Goal: Task Accomplishment & Management: Use online tool/utility

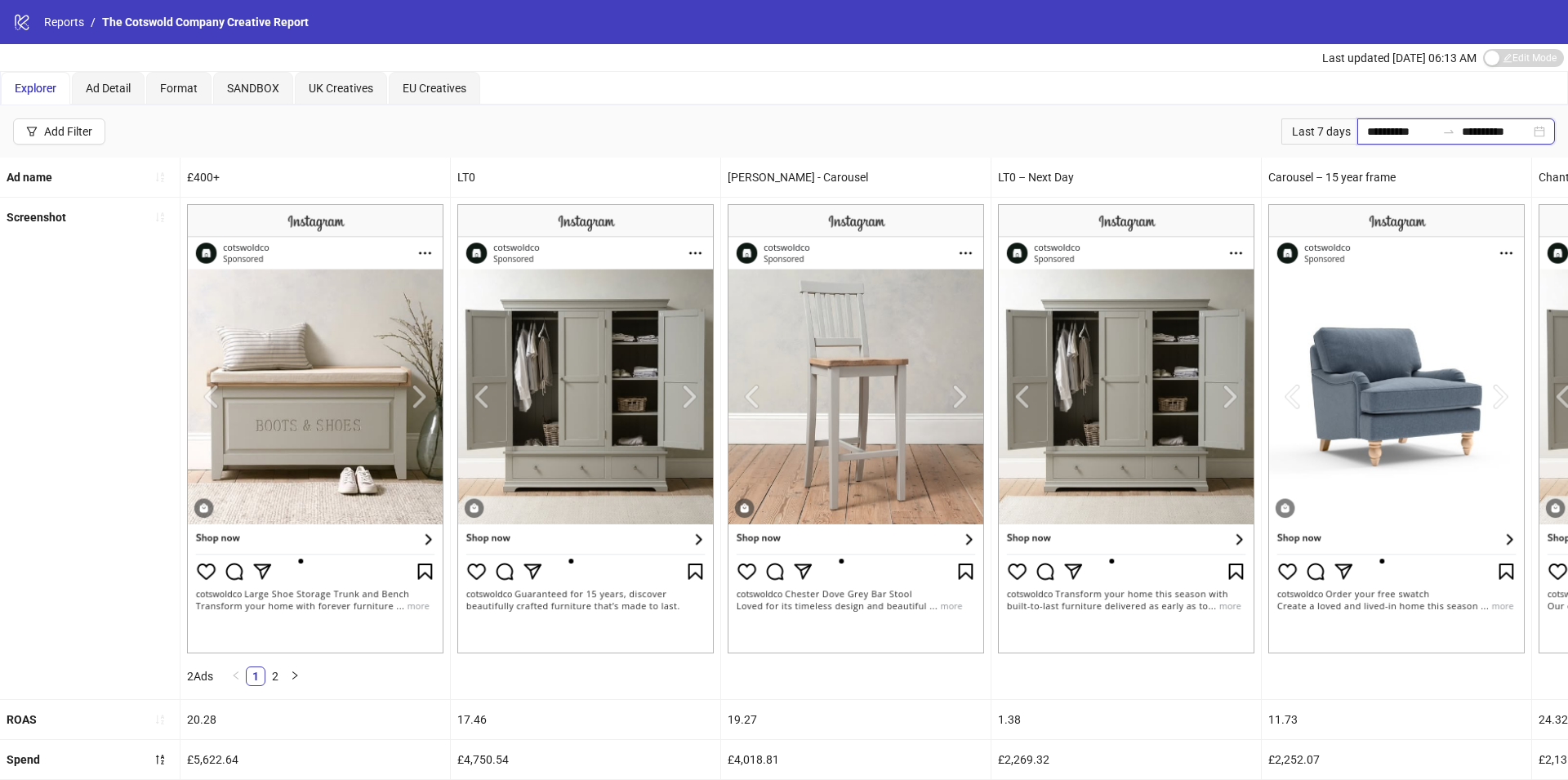
click at [1368, 126] on input "**********" at bounding box center [1401, 131] width 68 height 18
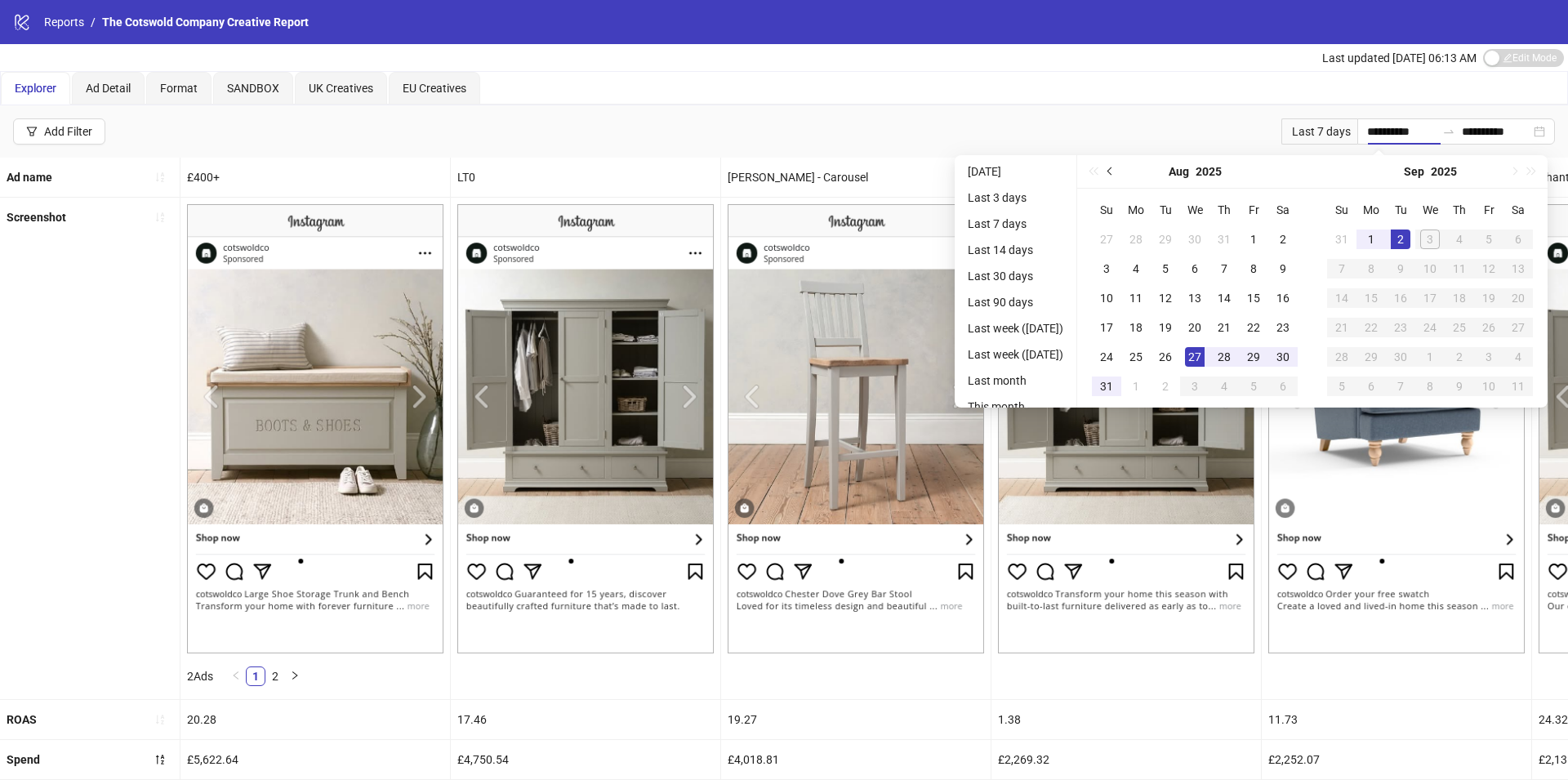
click at [1120, 170] on button "Previous month (PageUp)" at bounding box center [1110, 171] width 18 height 33
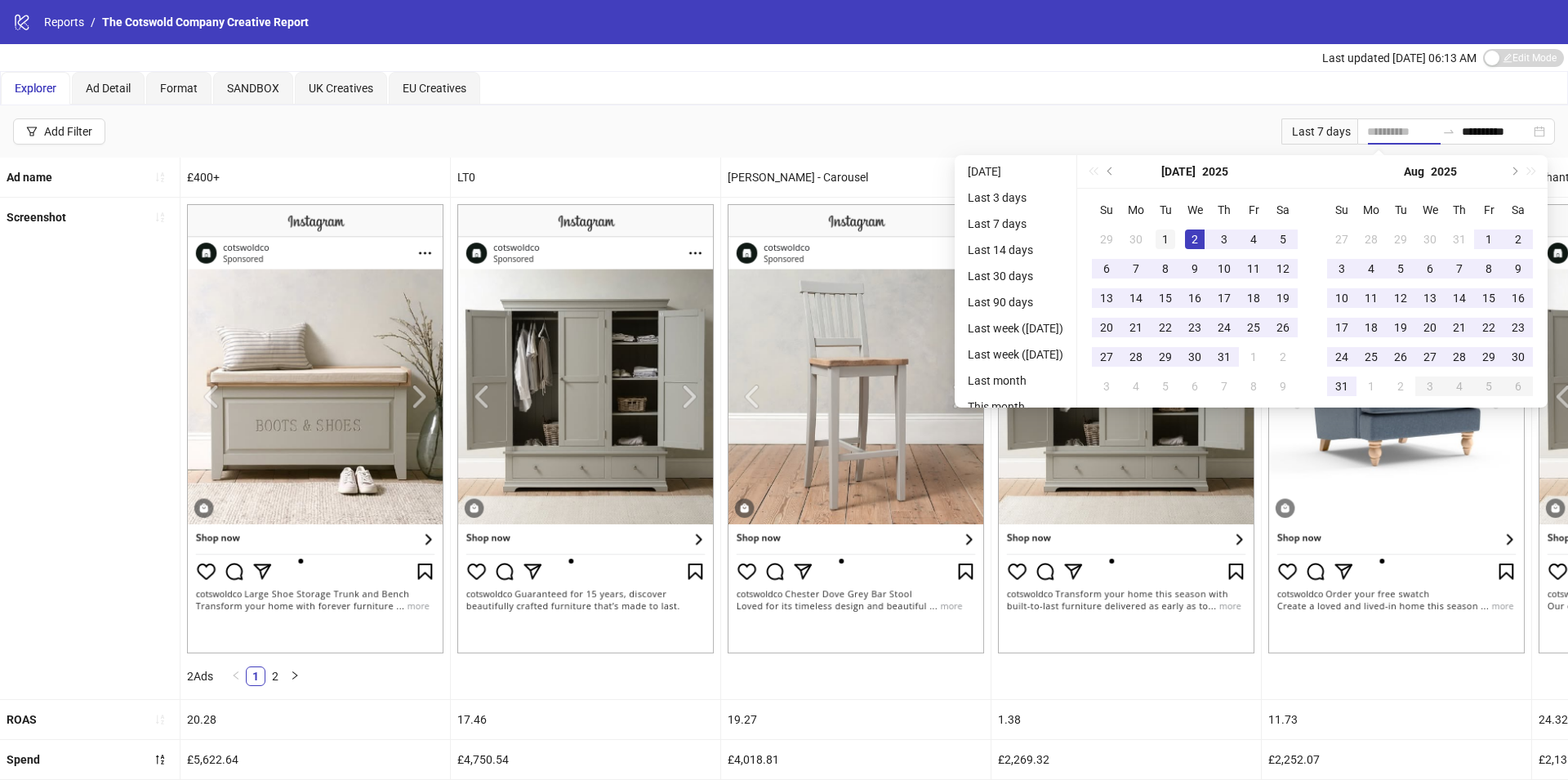
type input "**********"
click at [1172, 235] on div "1" at bounding box center [1165, 239] width 20 height 20
click at [1496, 170] on div "[DATE]" at bounding box center [1430, 171] width 148 height 33
click at [1517, 166] on button "Next month (PageDown)" at bounding box center [1513, 171] width 18 height 33
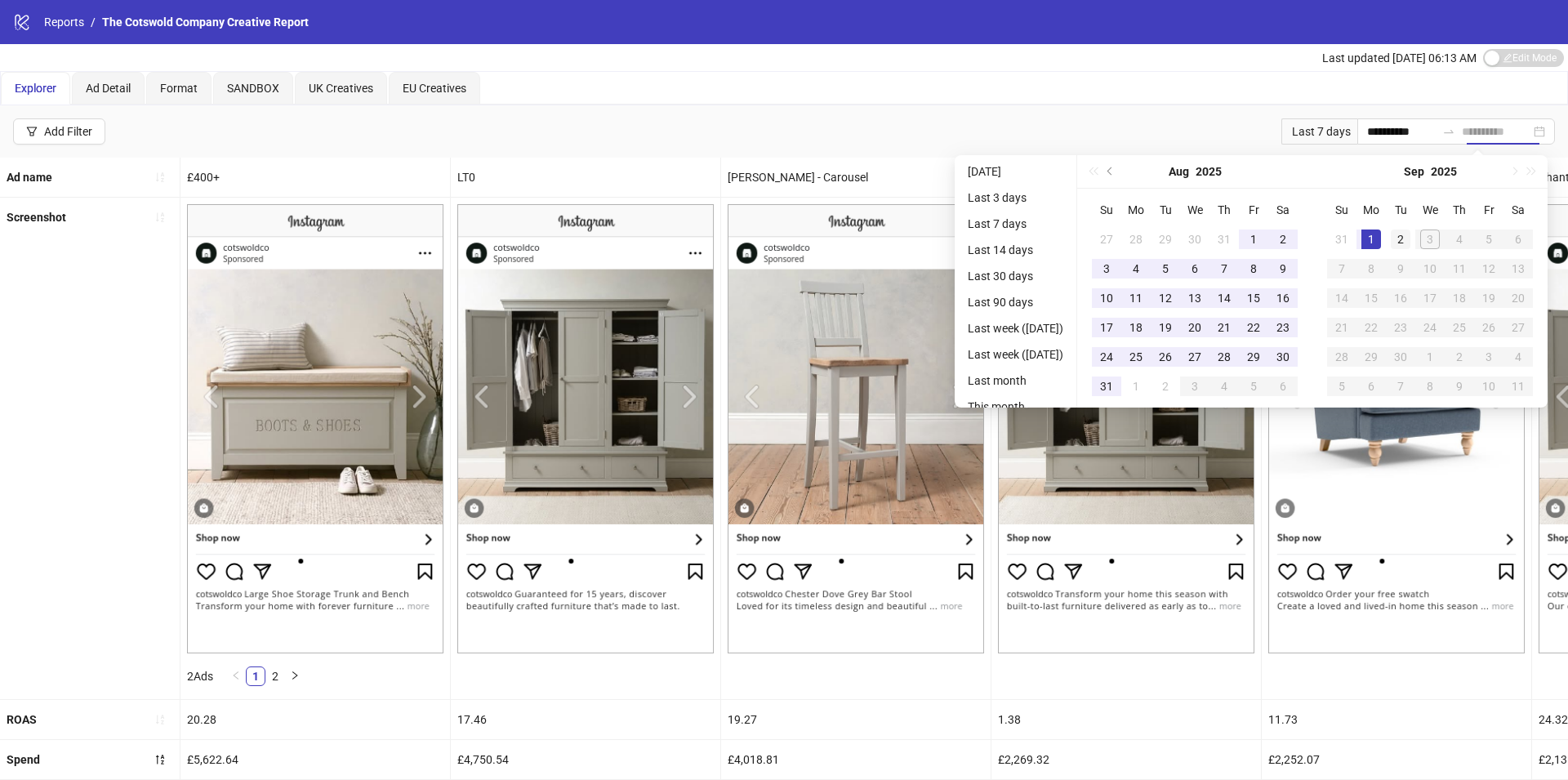
type input "**********"
click at [1400, 236] on div "2" at bounding box center [1401, 239] width 20 height 20
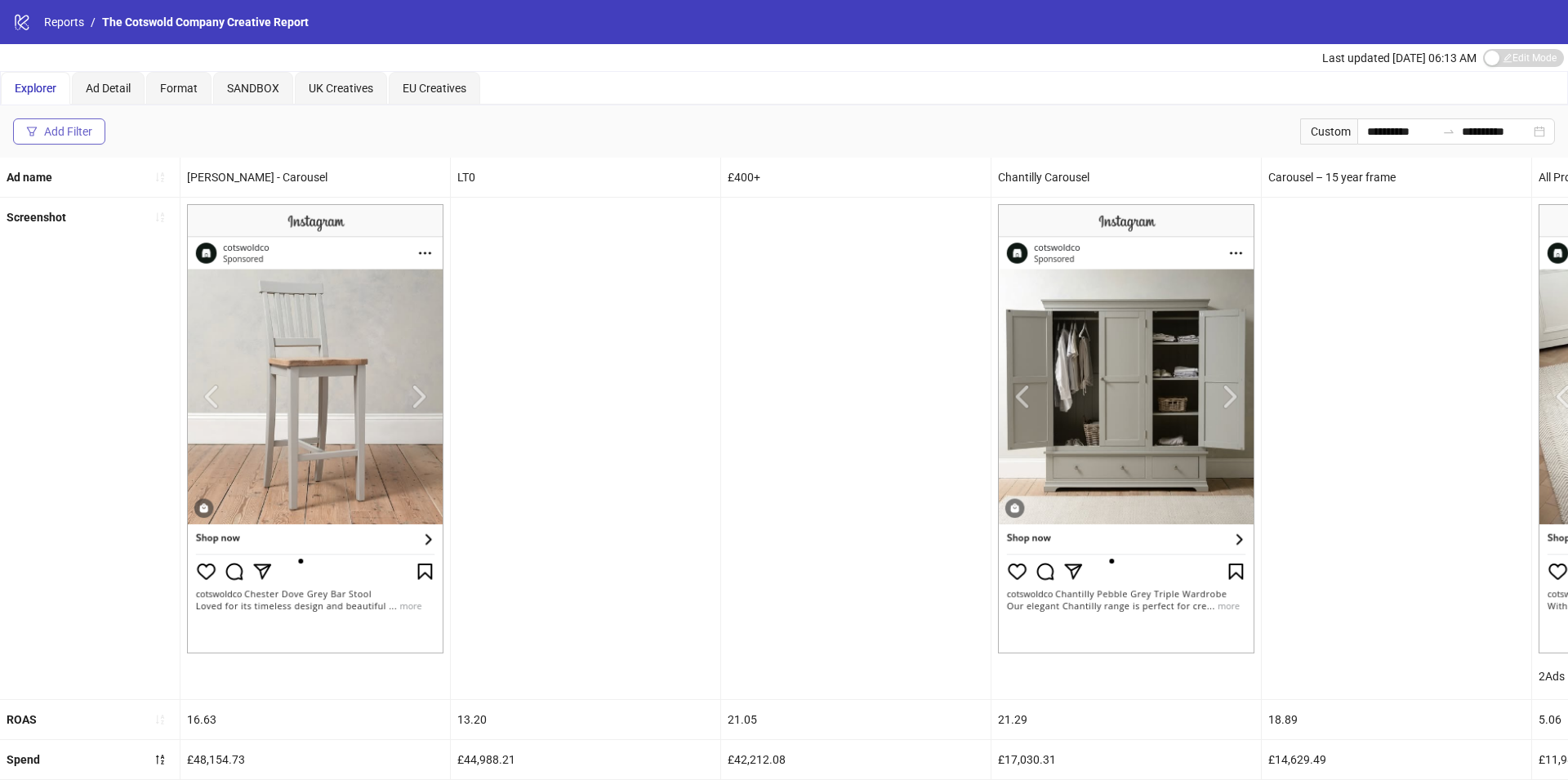
click at [92, 125] on div "Add Filter" at bounding box center [68, 132] width 49 height 13
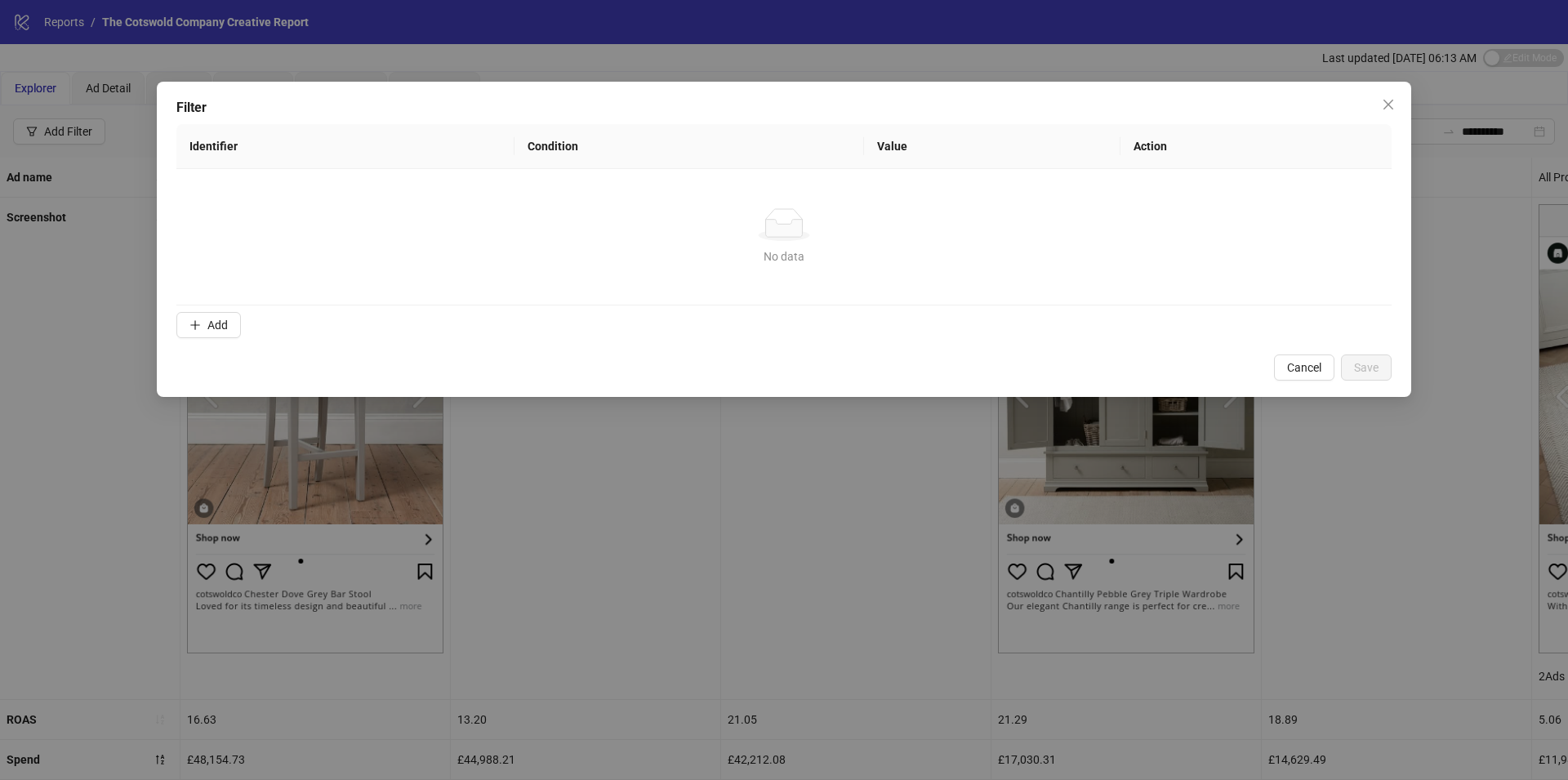
click at [224, 340] on form "Identifier Condition Value Action No data No data Add" at bounding box center [784, 234] width 1216 height 220
click at [224, 330] on span "Add" at bounding box center [218, 325] width 21 height 13
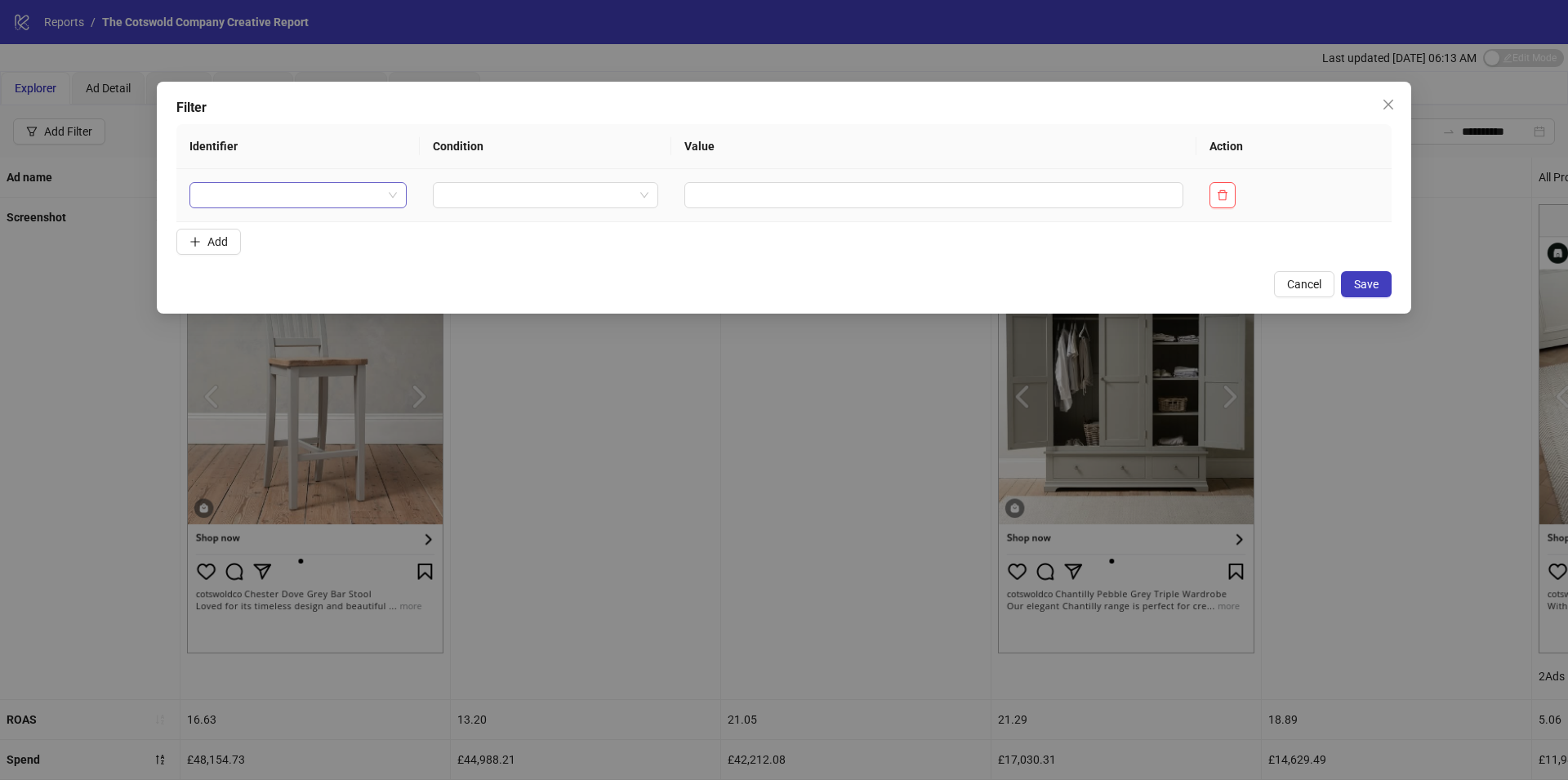
click at [360, 191] on input "search" at bounding box center [290, 195] width 183 height 24
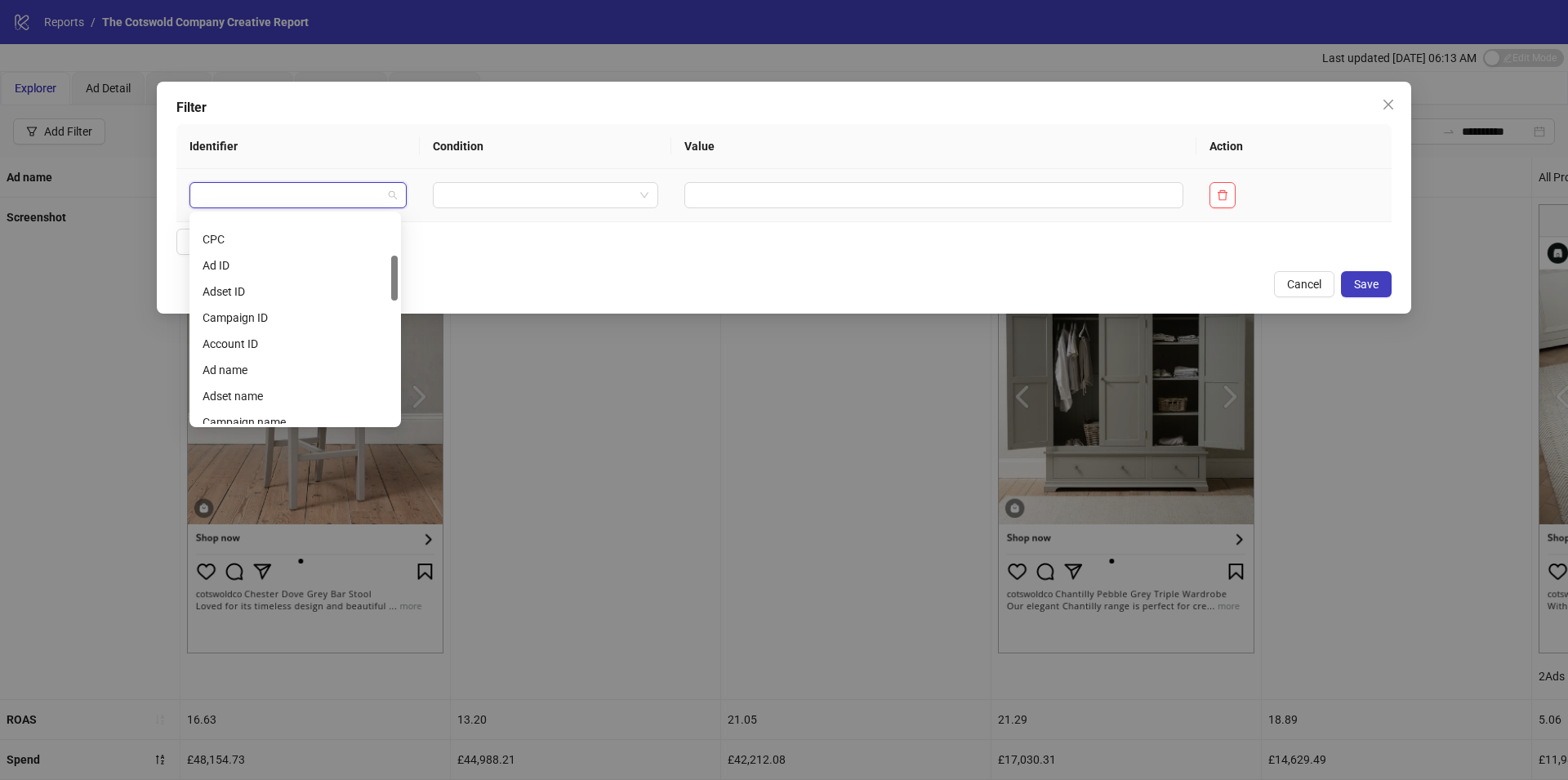
scroll to position [191, 0]
click at [310, 357] on div "Ad name" at bounding box center [295, 351] width 186 height 18
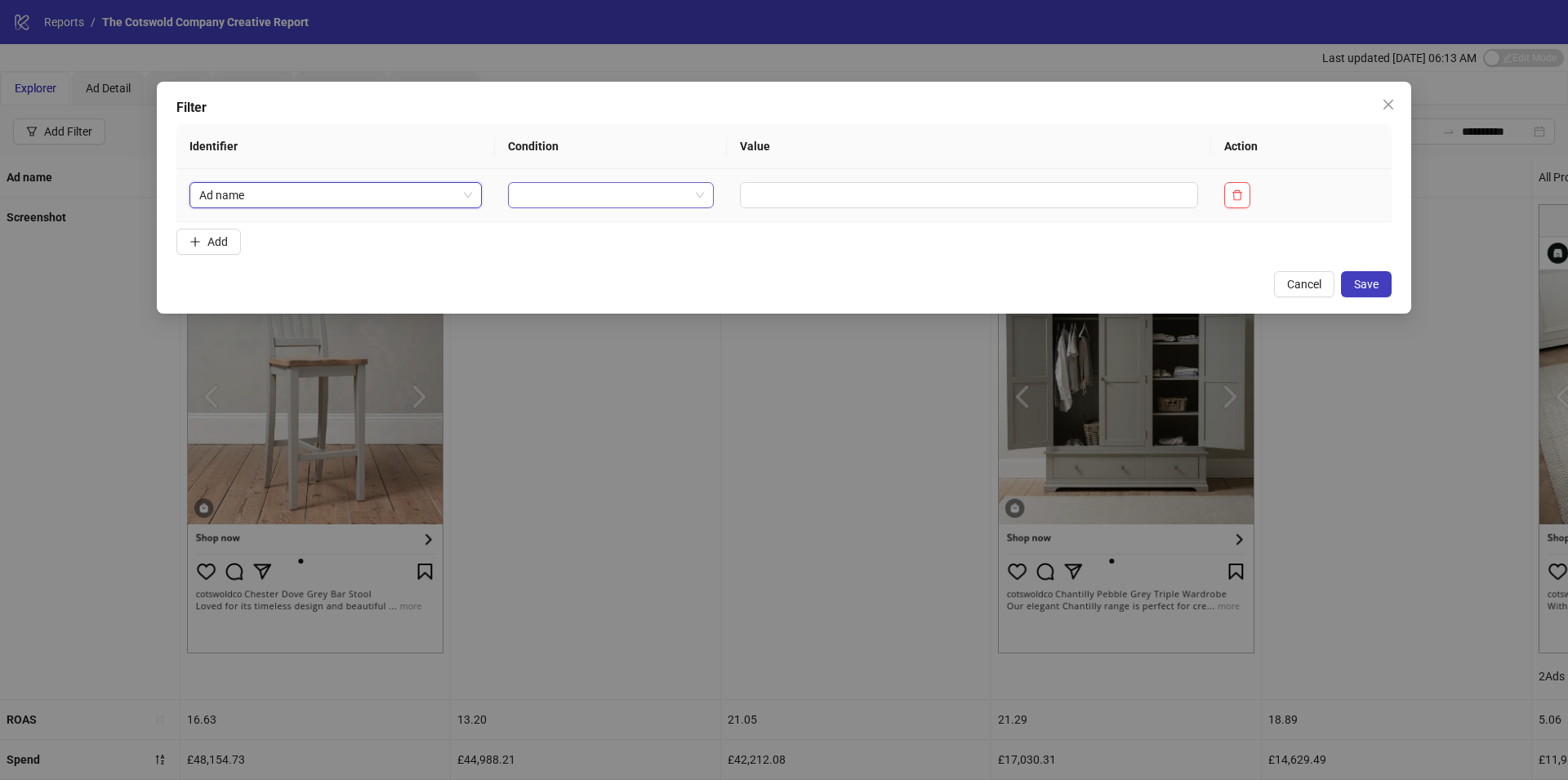
click at [557, 193] on input "search" at bounding box center [604, 195] width 172 height 24
click at [559, 256] on div "CONTAINS" at bounding box center [607, 253] width 176 height 18
click at [853, 192] on input "text" at bounding box center [1006, 195] width 416 height 26
type input "****"
click at [1371, 269] on div "Filter Identifier Condition Value Action Ad name CONTAINS **** Add Cancel Save" at bounding box center [784, 197] width 1255 height 232
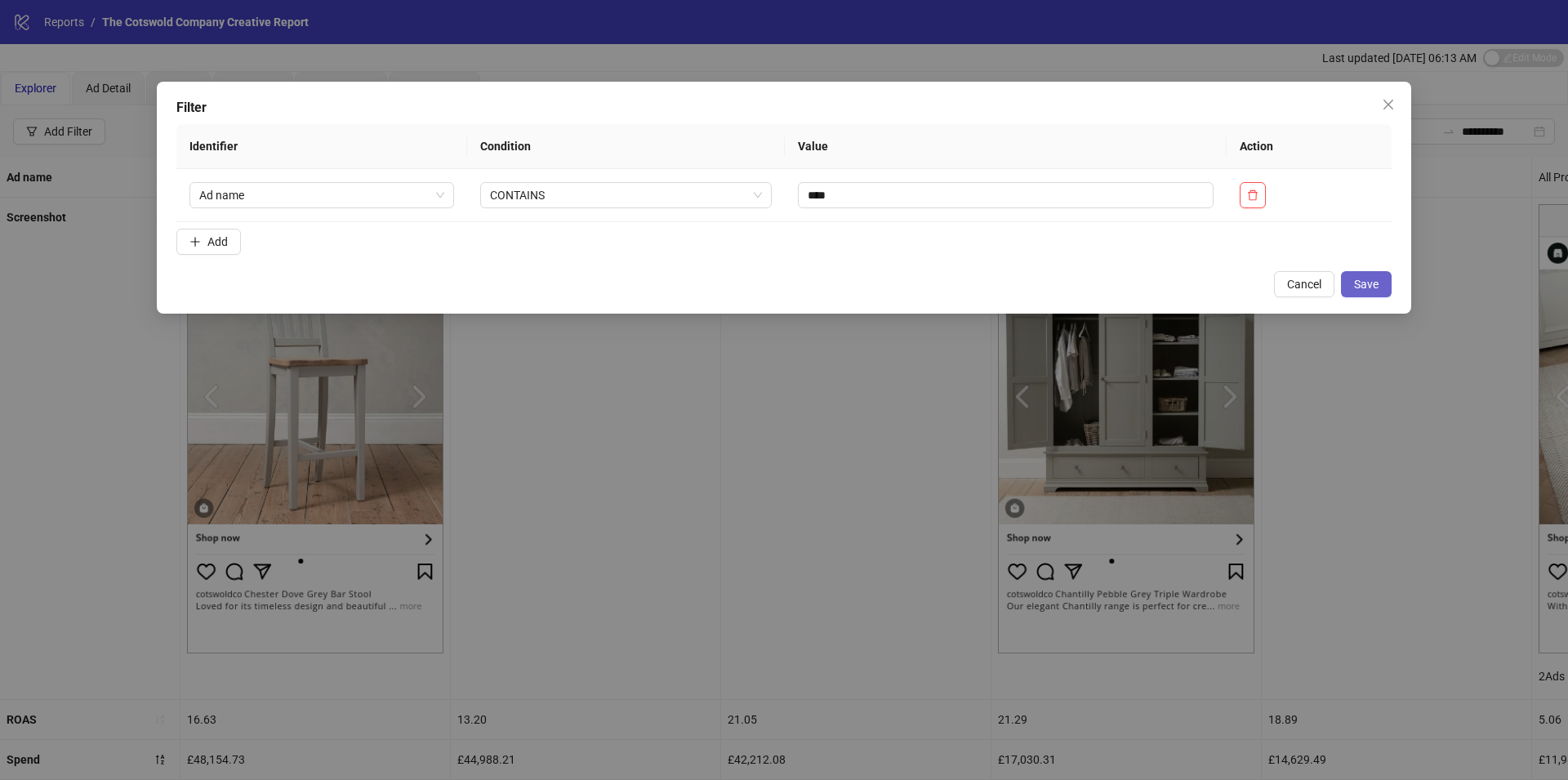
click at [1369, 281] on span "Save" at bounding box center [1366, 284] width 24 height 13
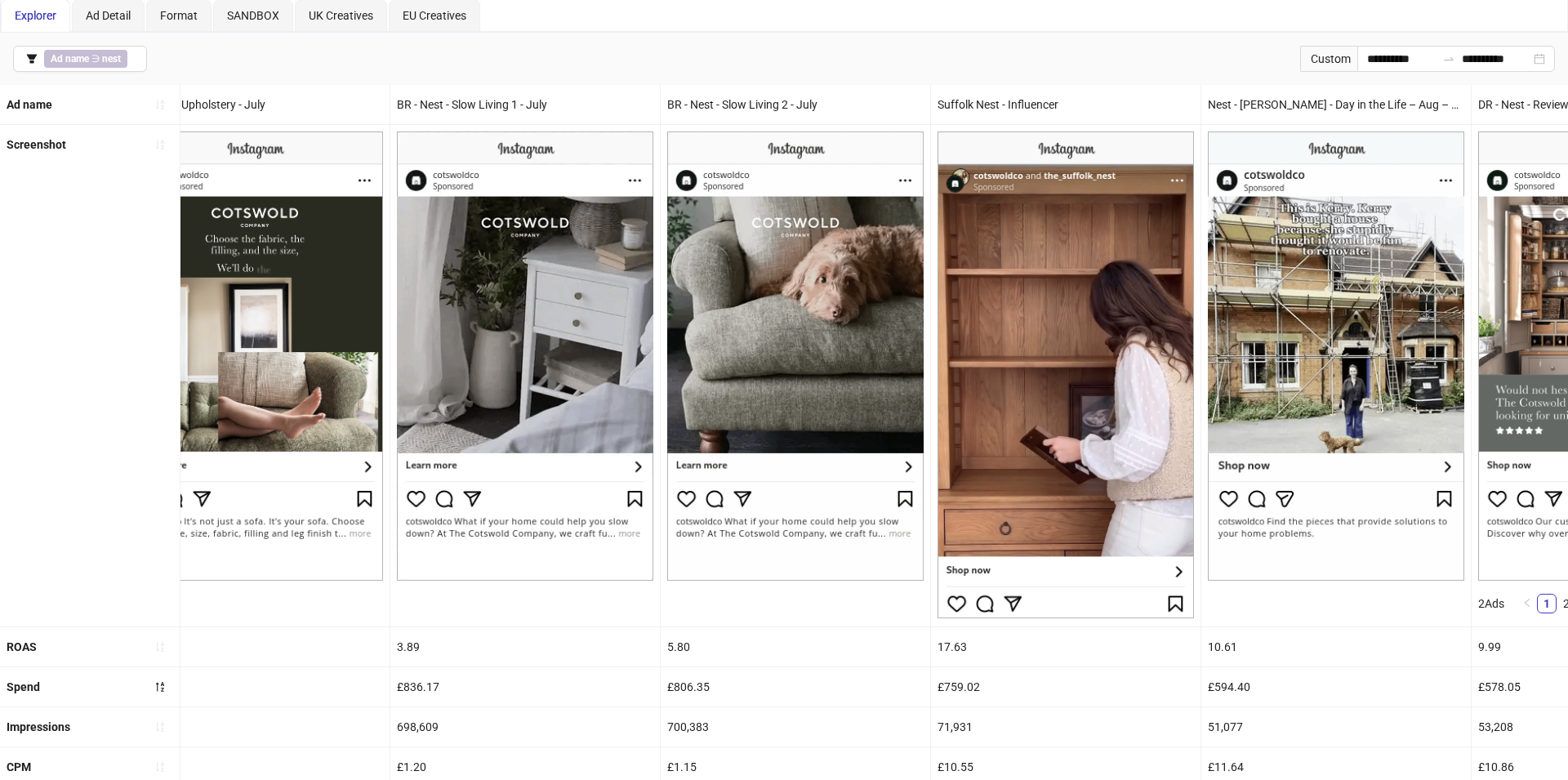
scroll to position [0, 1549]
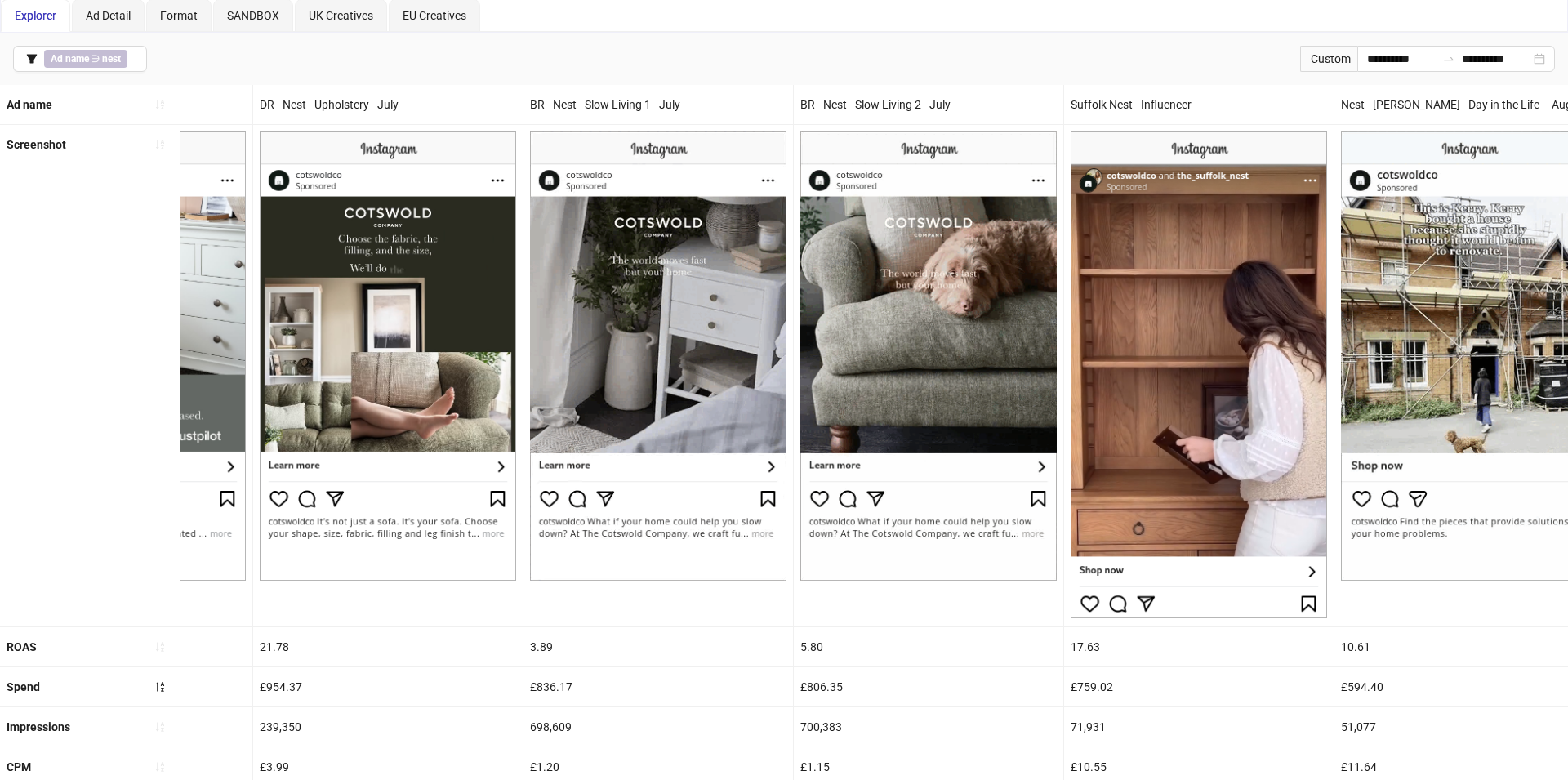
click at [589, 96] on div "BR - Nest - Slow Living 1 - July" at bounding box center [658, 105] width 270 height 39
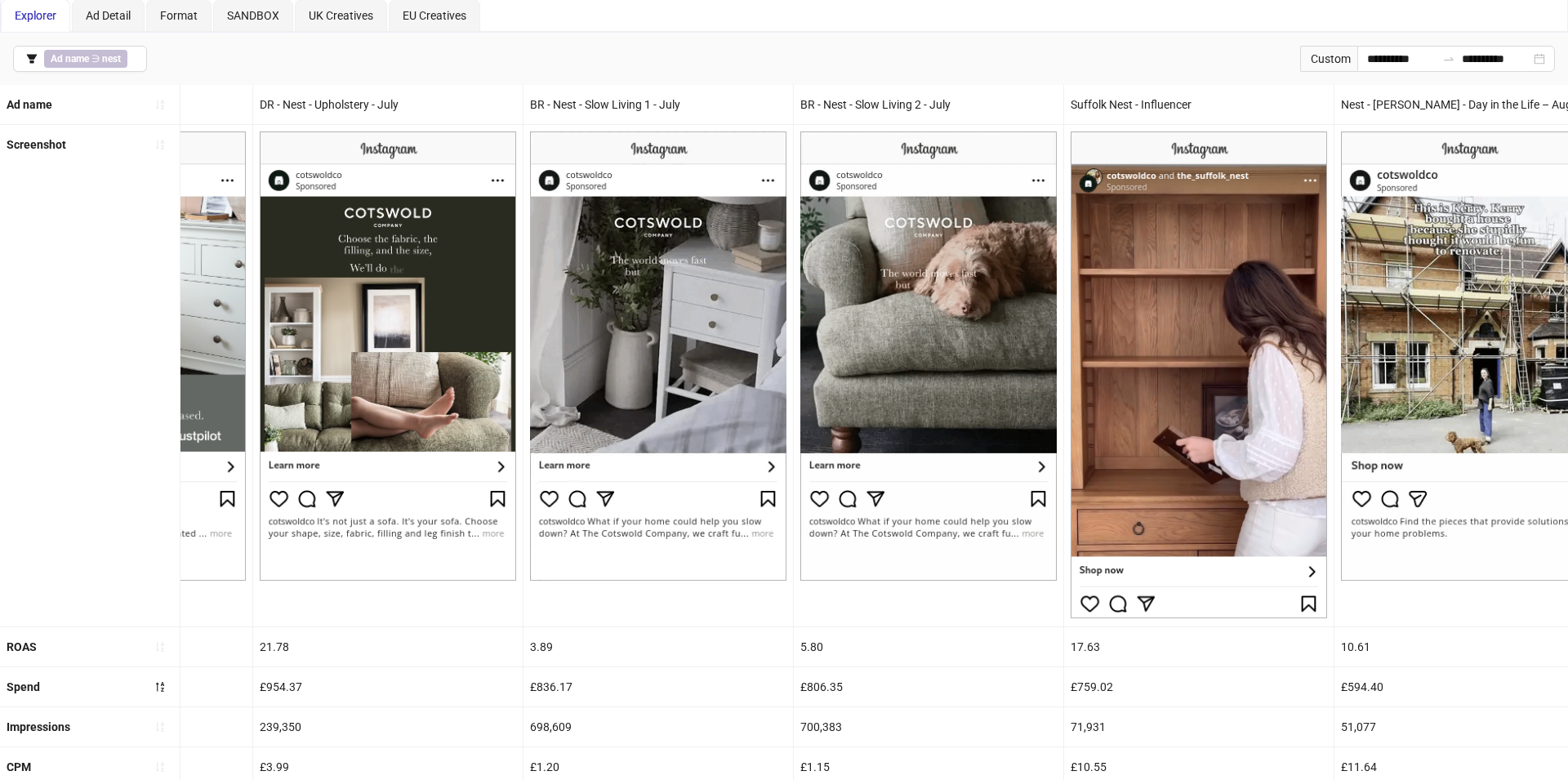
click at [589, 96] on div "BR - Nest - Slow Living 1 - July" at bounding box center [658, 105] width 270 height 39
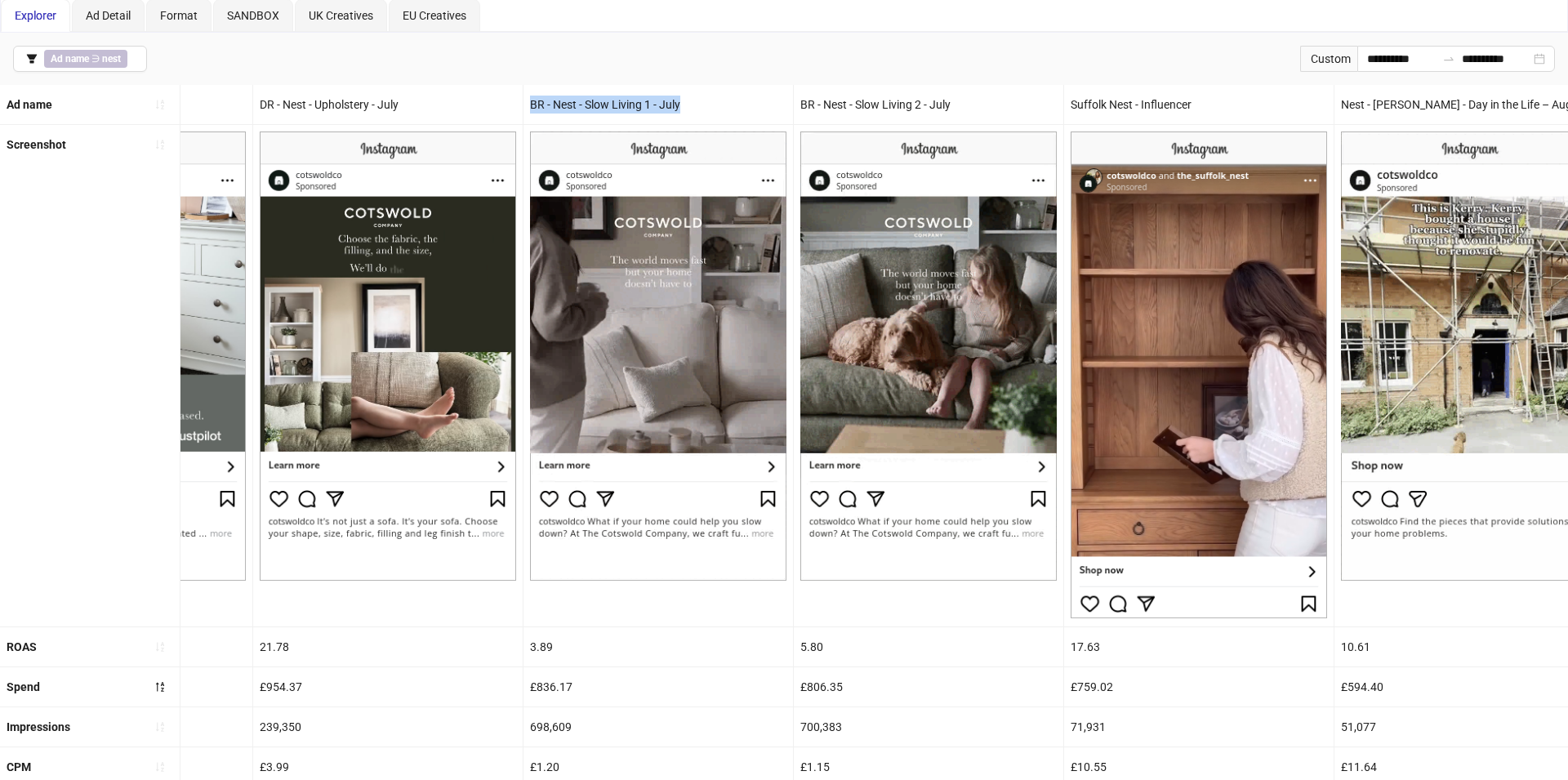
copy div "BR - Nest - Slow Living 1 - July"
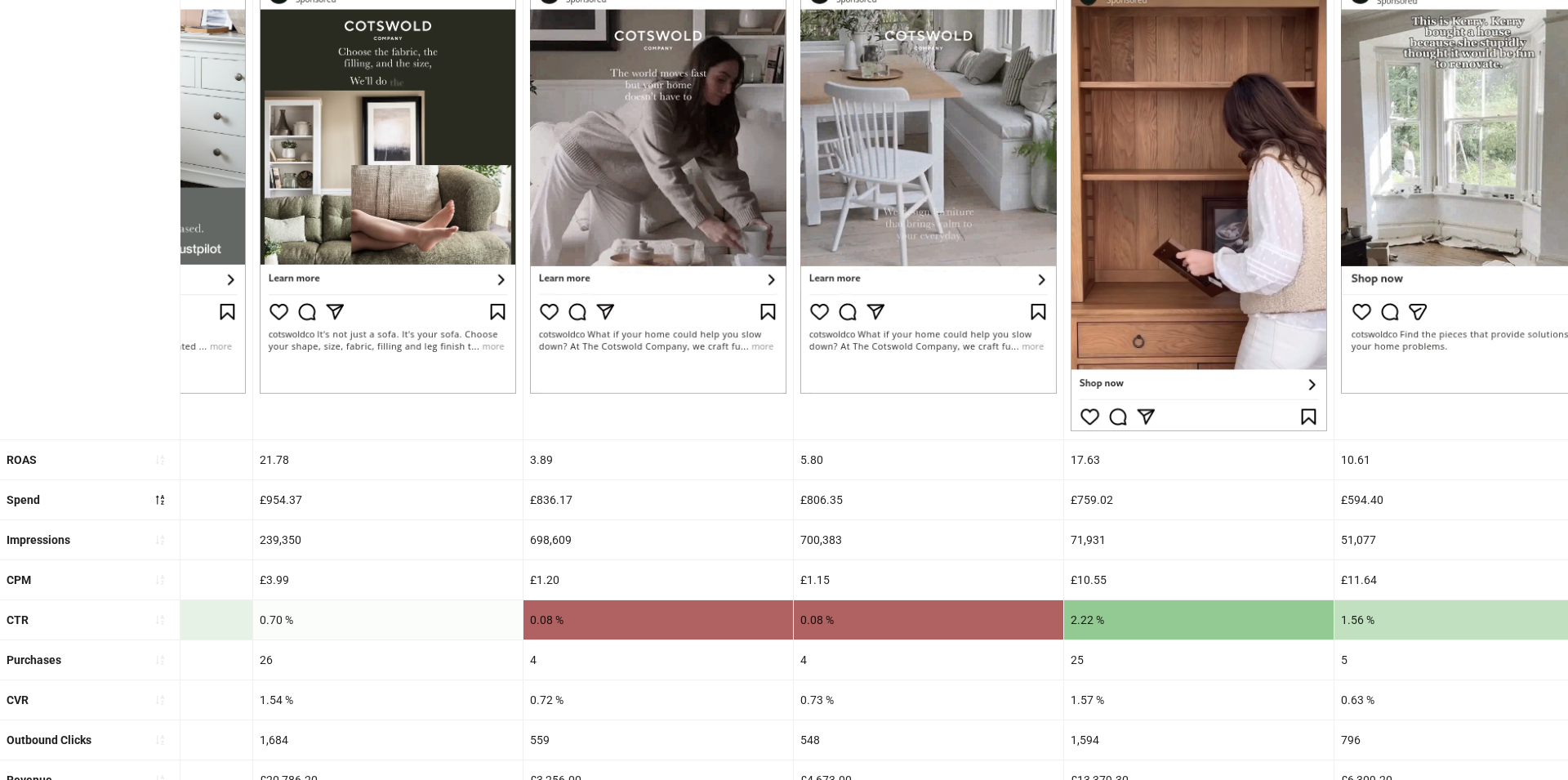
scroll to position [283, 0]
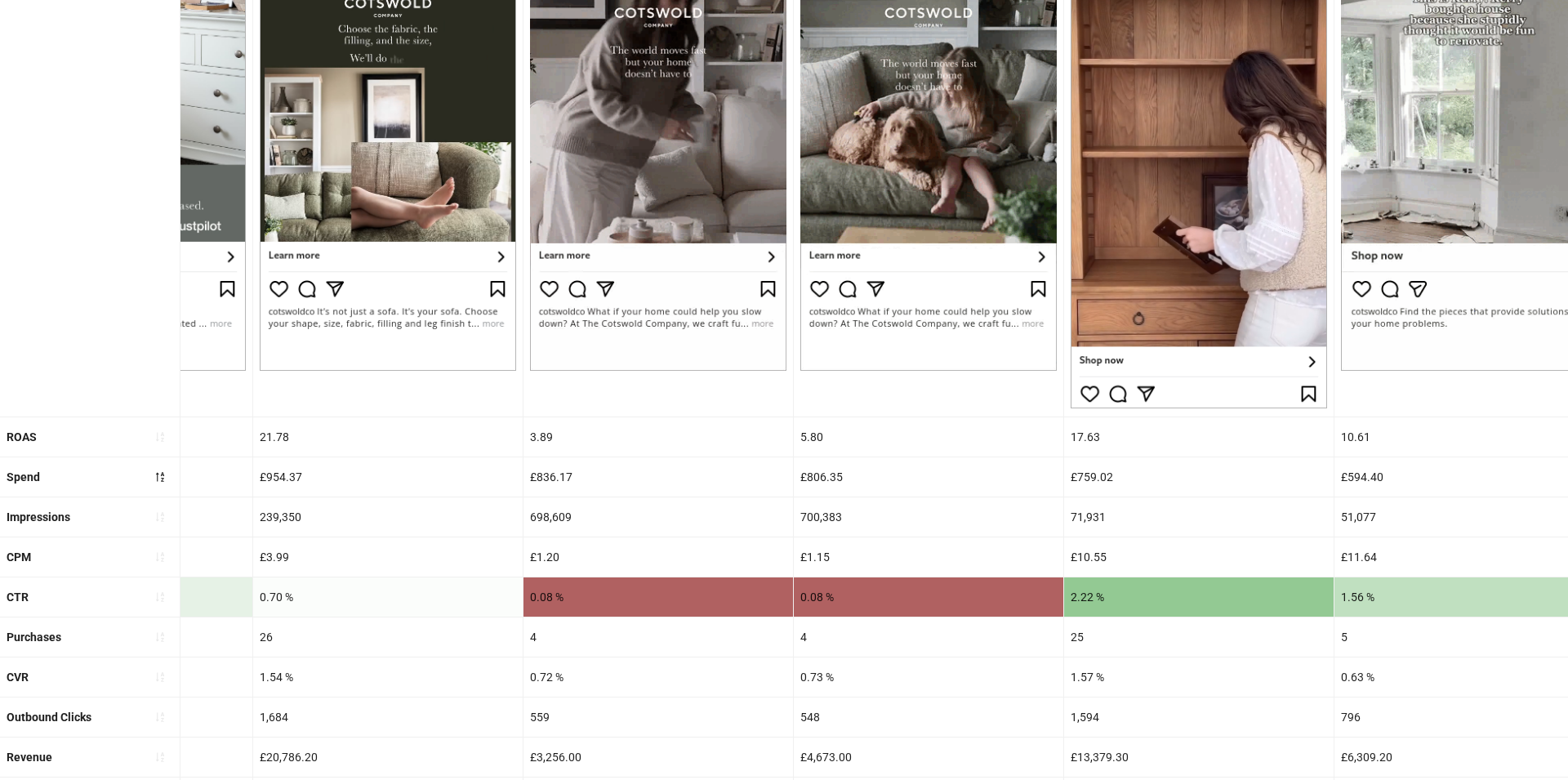
click at [548, 461] on div "£836.17" at bounding box center [658, 477] width 270 height 39
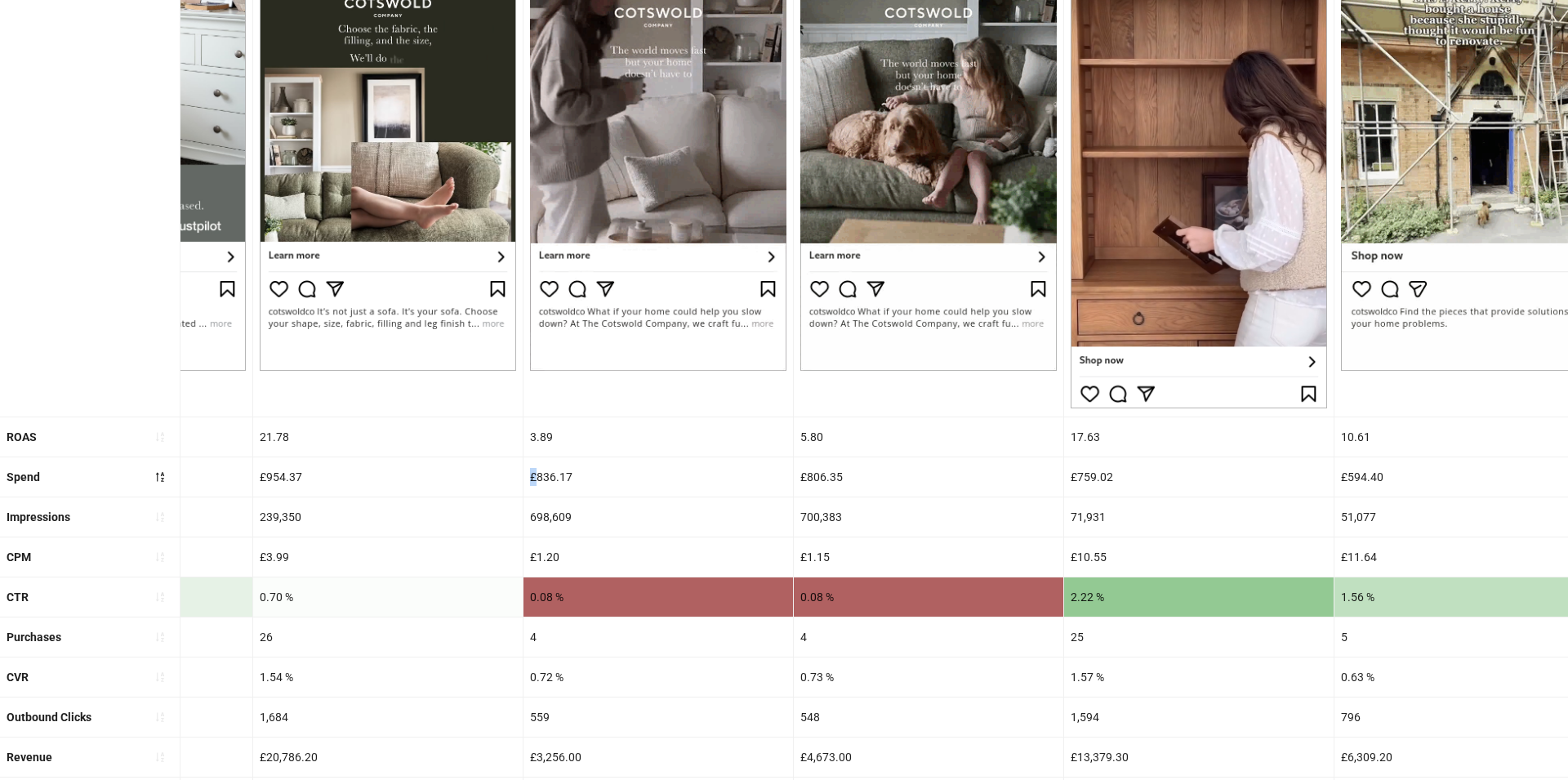
click at [548, 461] on div "£836.17" at bounding box center [658, 477] width 270 height 39
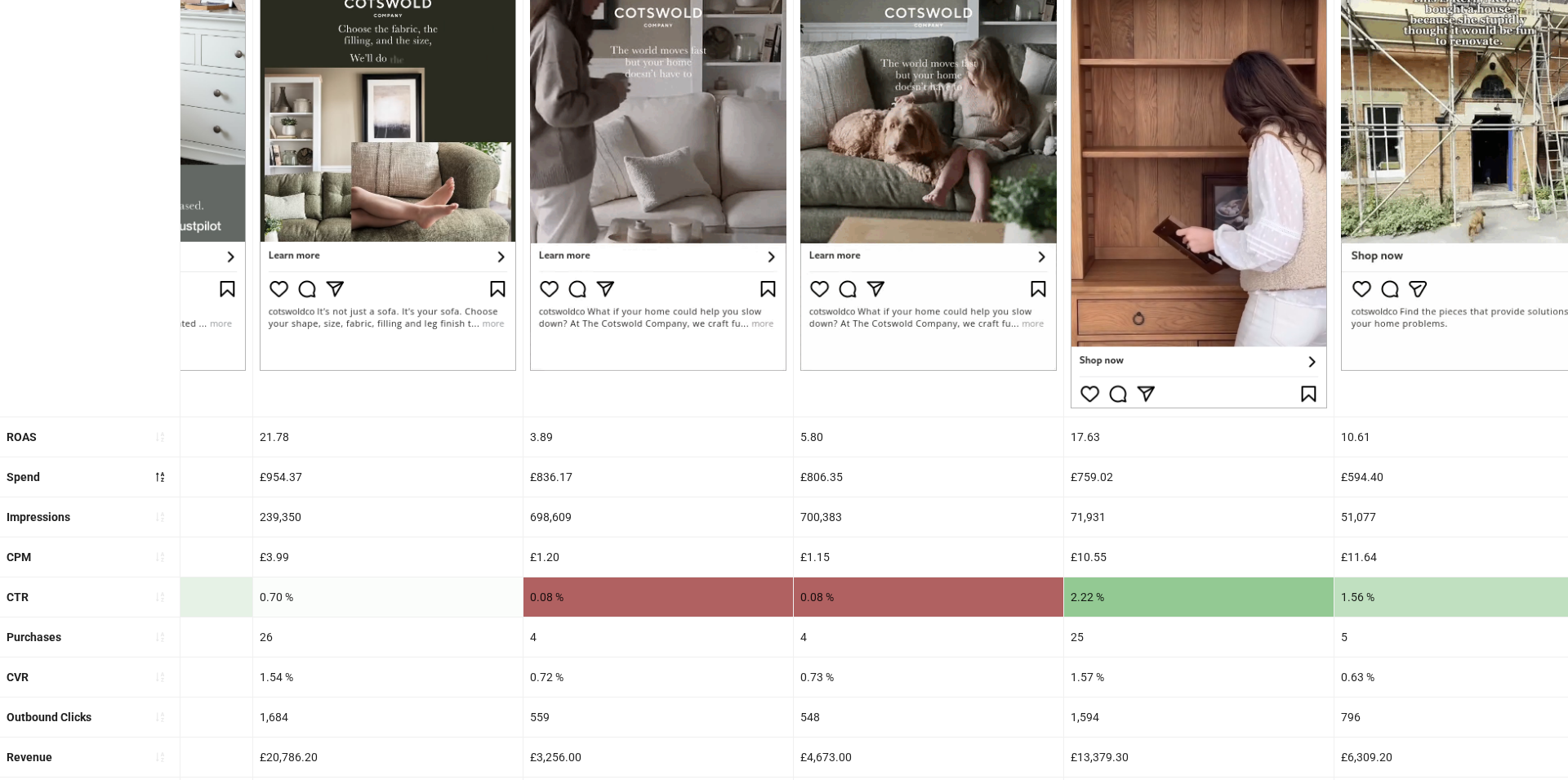
click at [548, 471] on div "£836.17" at bounding box center [658, 477] width 270 height 39
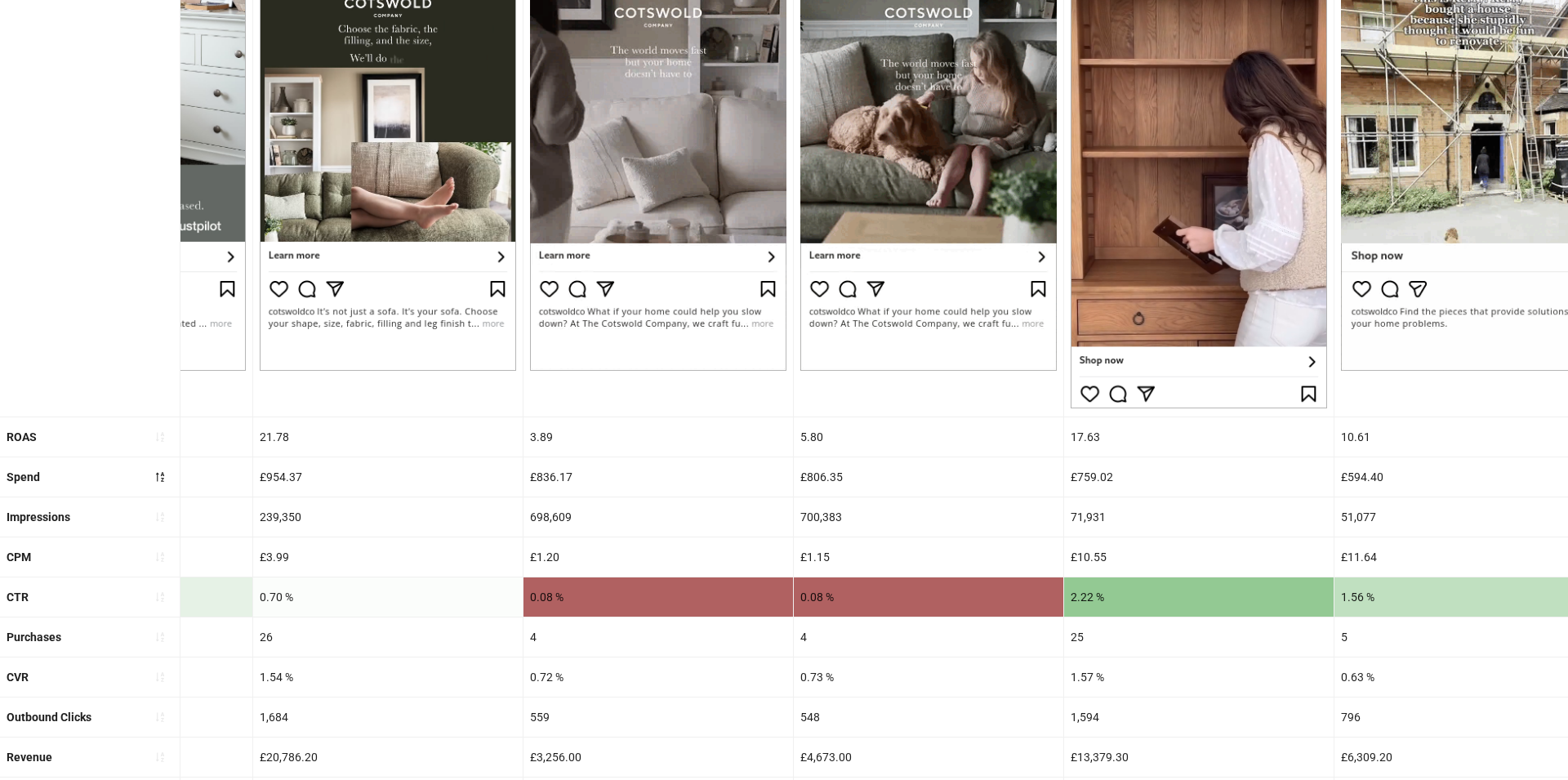
click at [548, 471] on div "£836.17" at bounding box center [658, 477] width 270 height 39
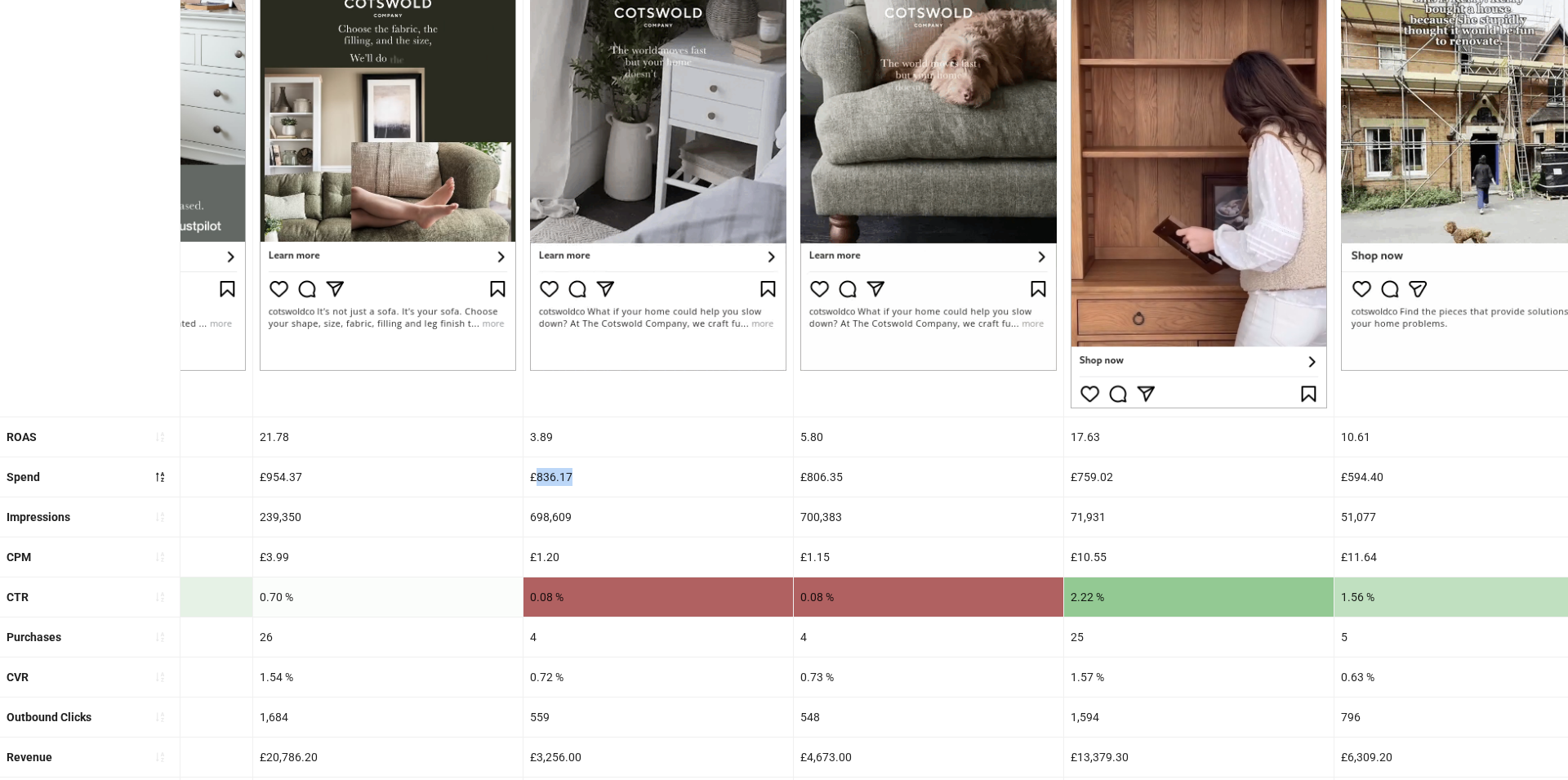
click at [548, 471] on div "£836.17" at bounding box center [658, 477] width 270 height 39
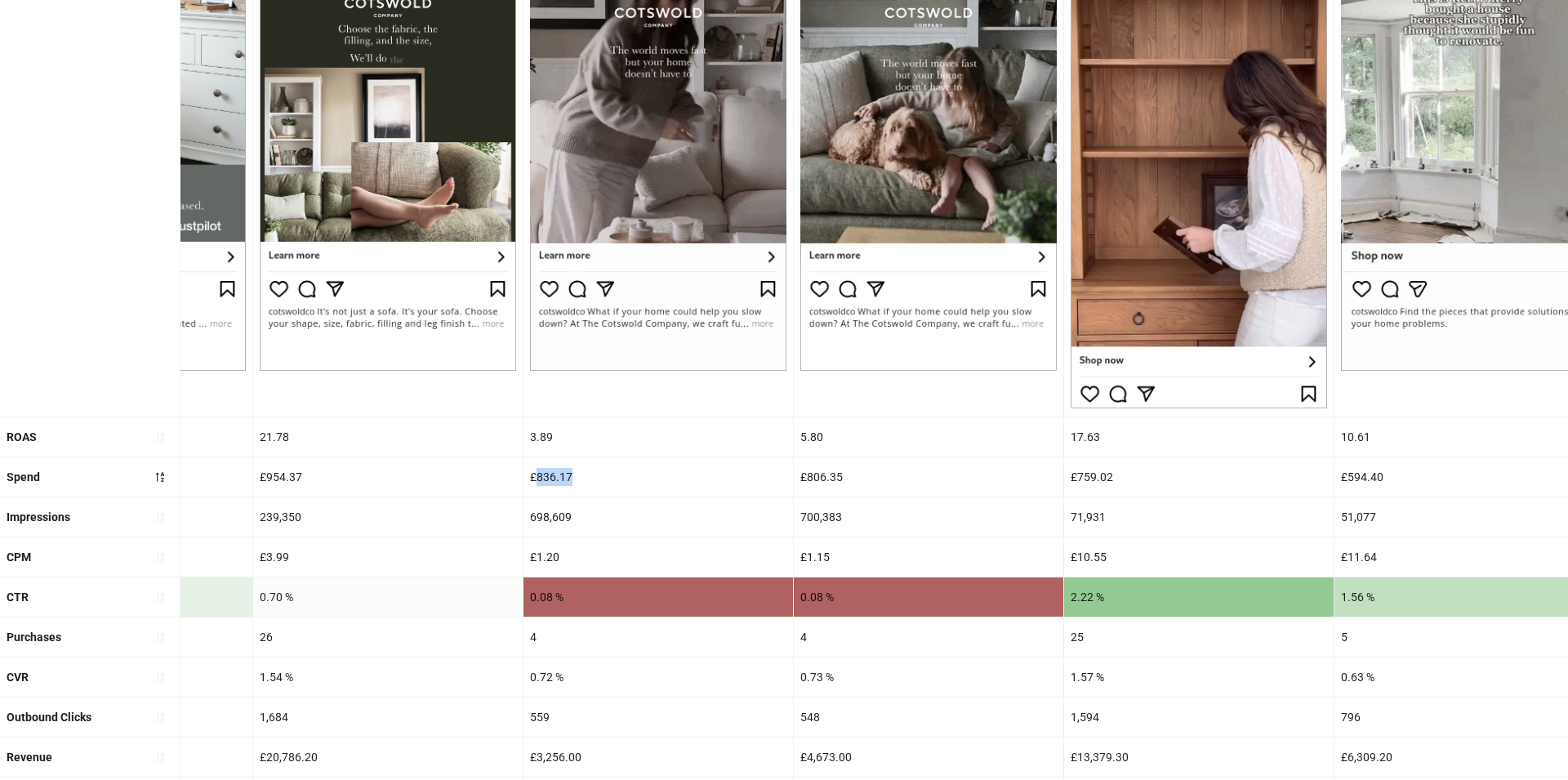
copy div "836.17"
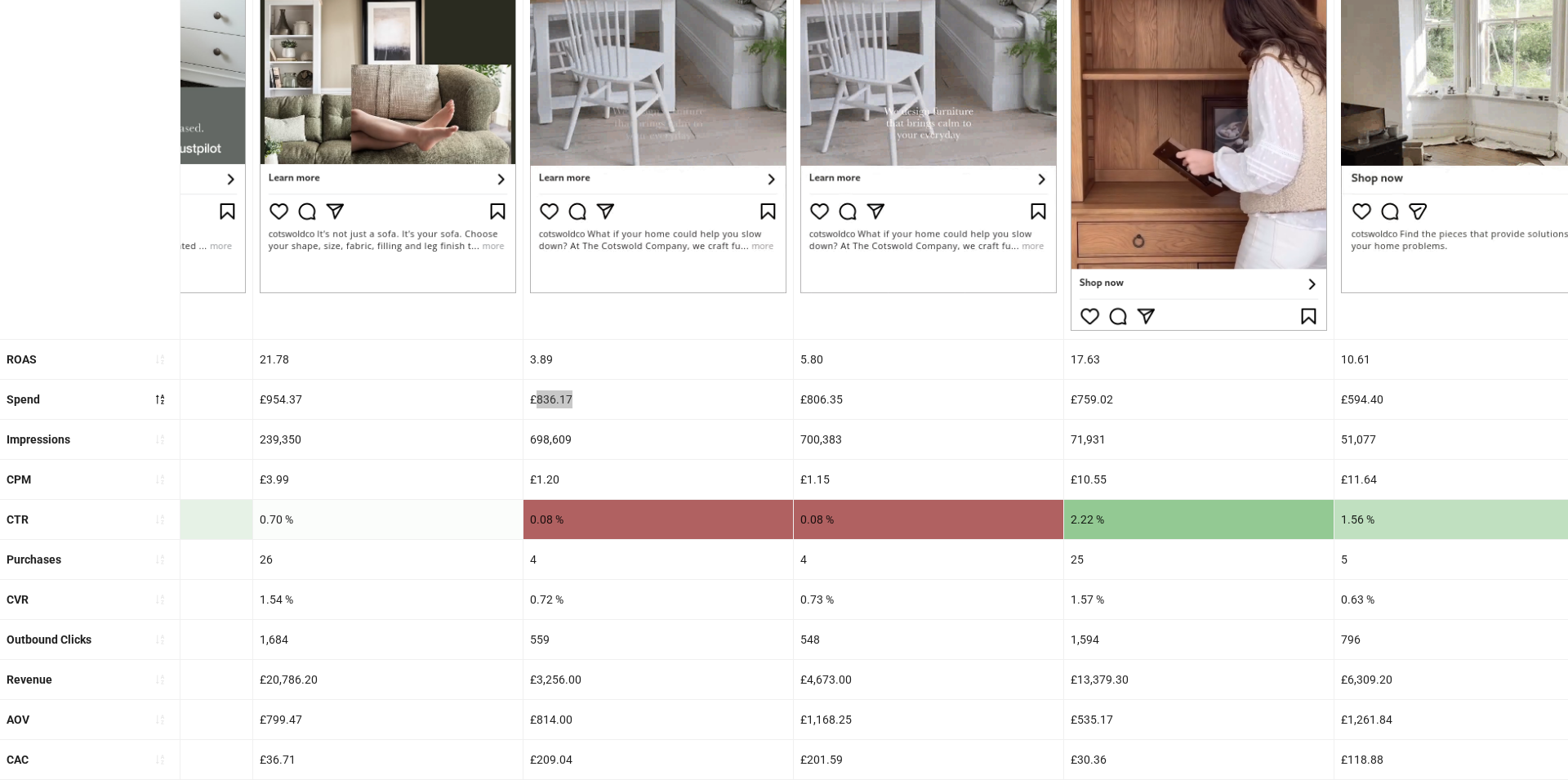
scroll to position [376, 0]
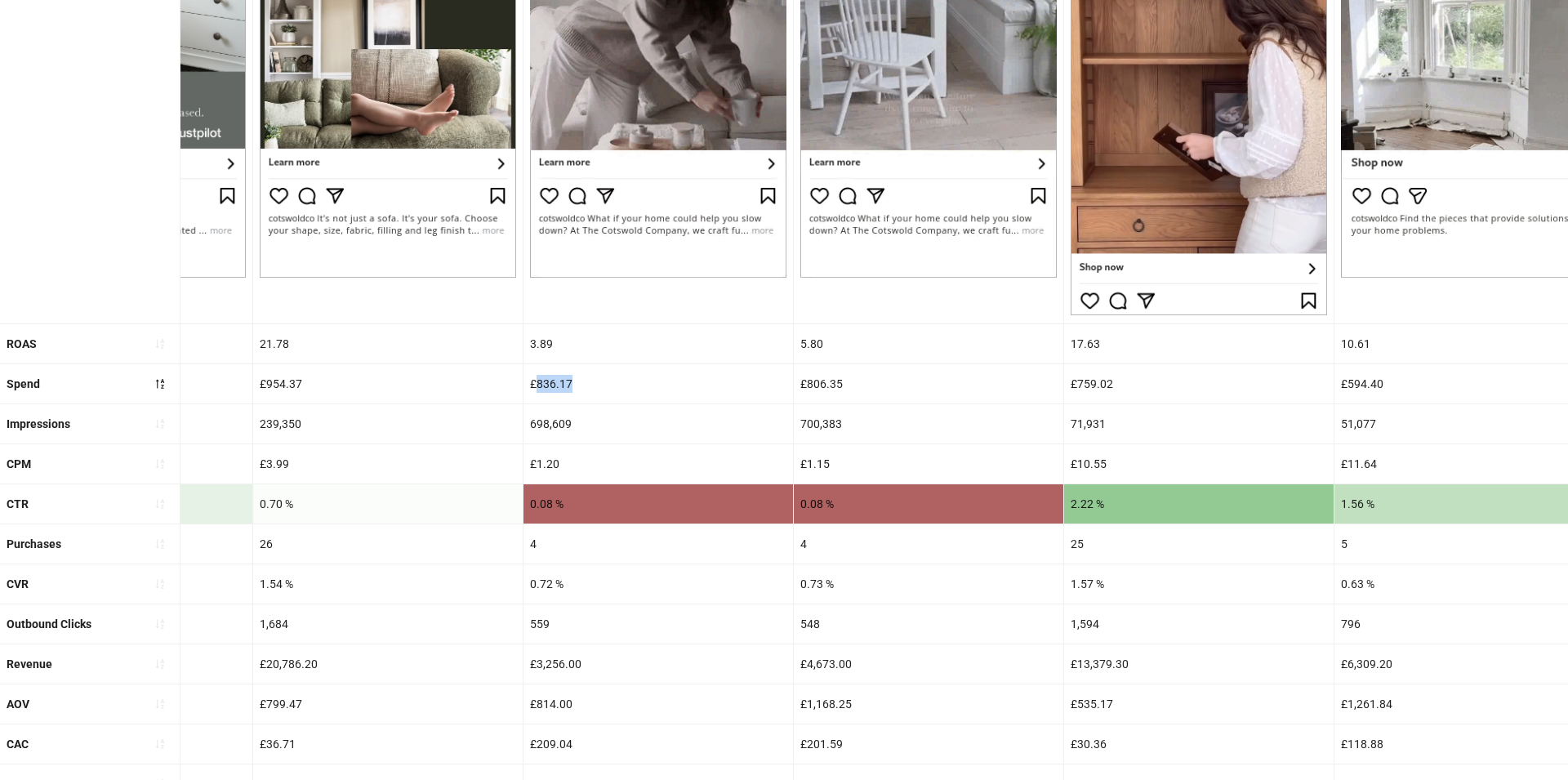
click at [547, 586] on div "0.72 %" at bounding box center [658, 584] width 270 height 39
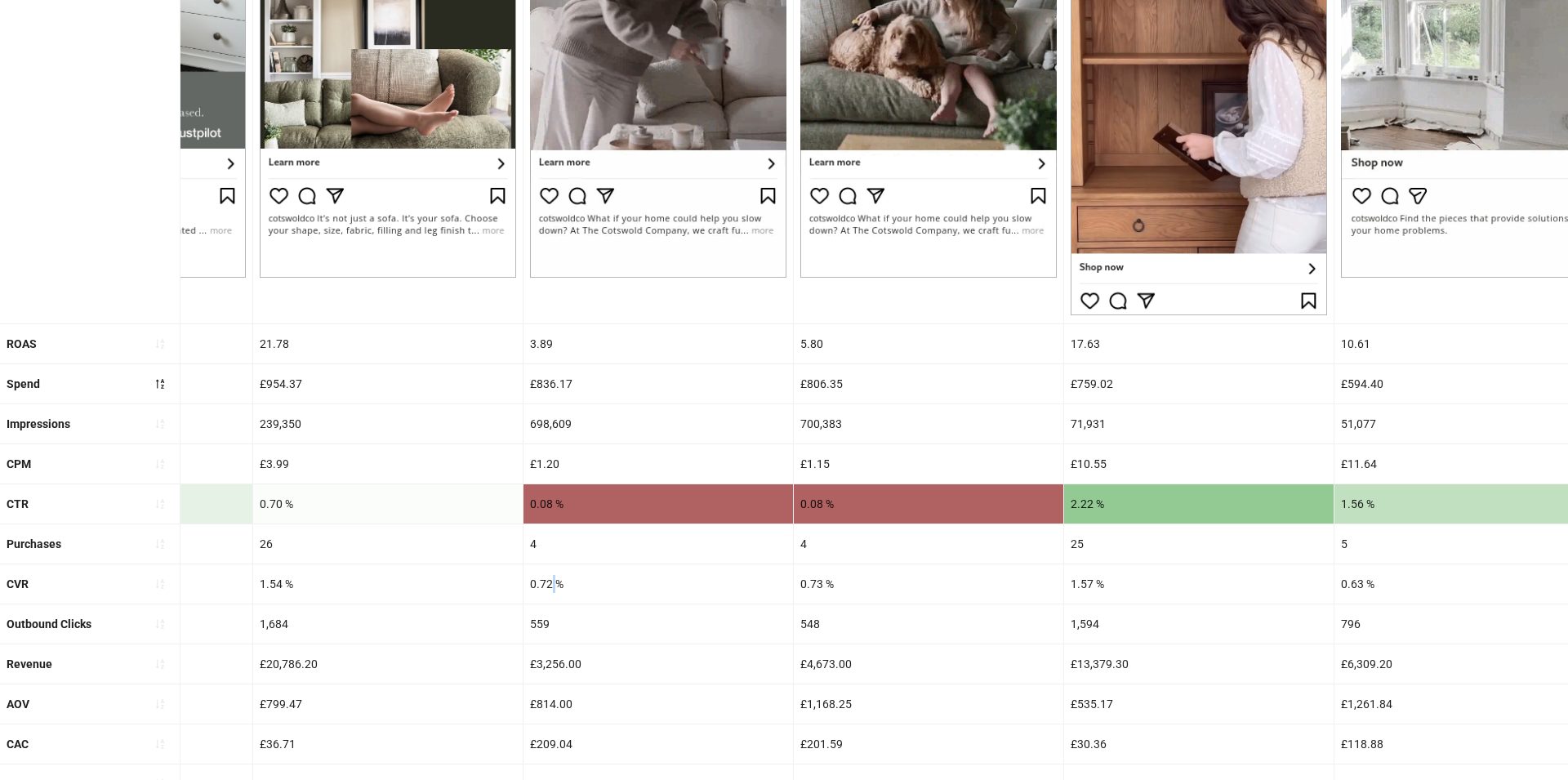
click at [547, 586] on div "0.72 %" at bounding box center [658, 584] width 270 height 39
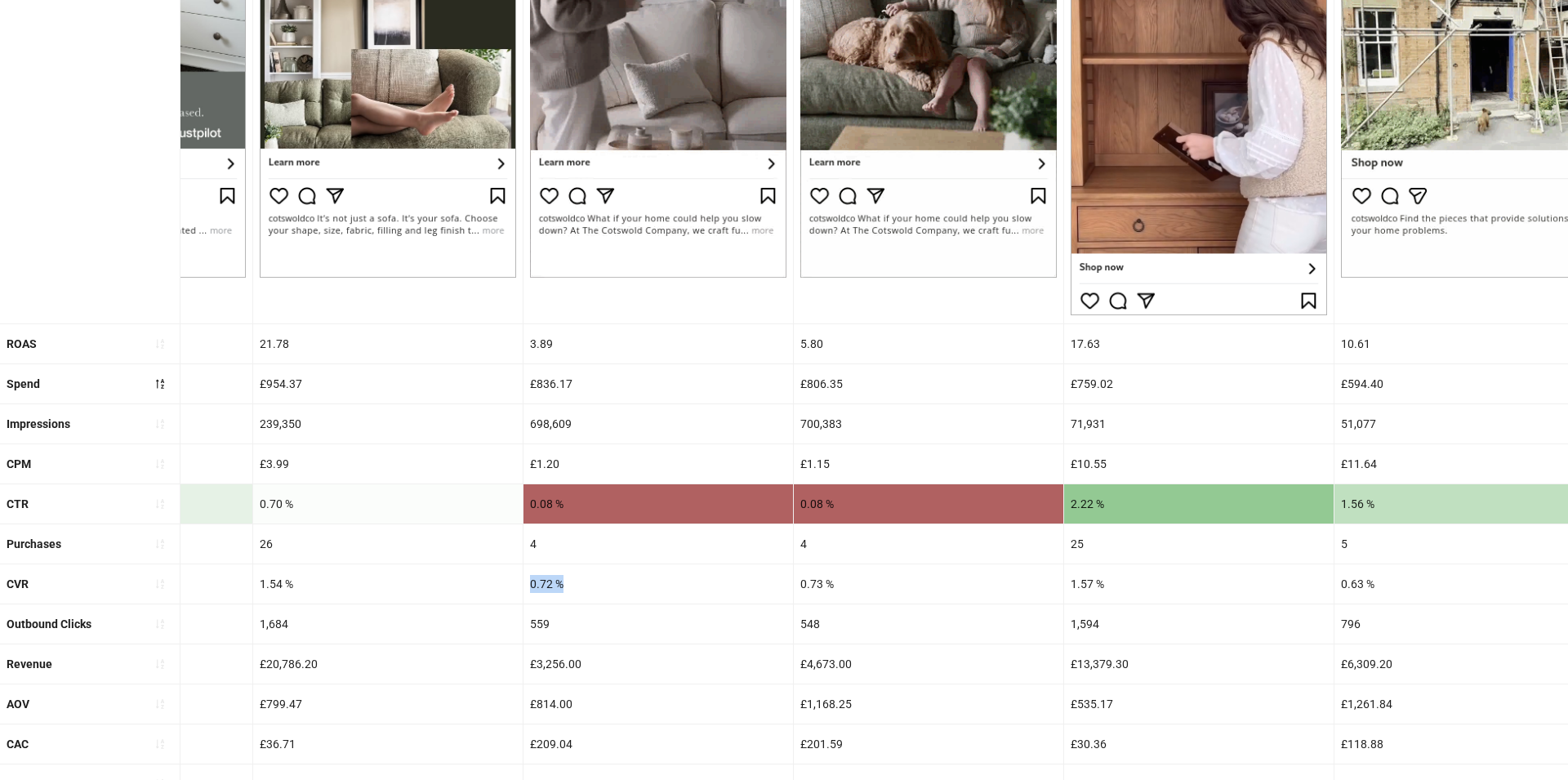
click at [547, 586] on div "0.72 %" at bounding box center [658, 584] width 270 height 39
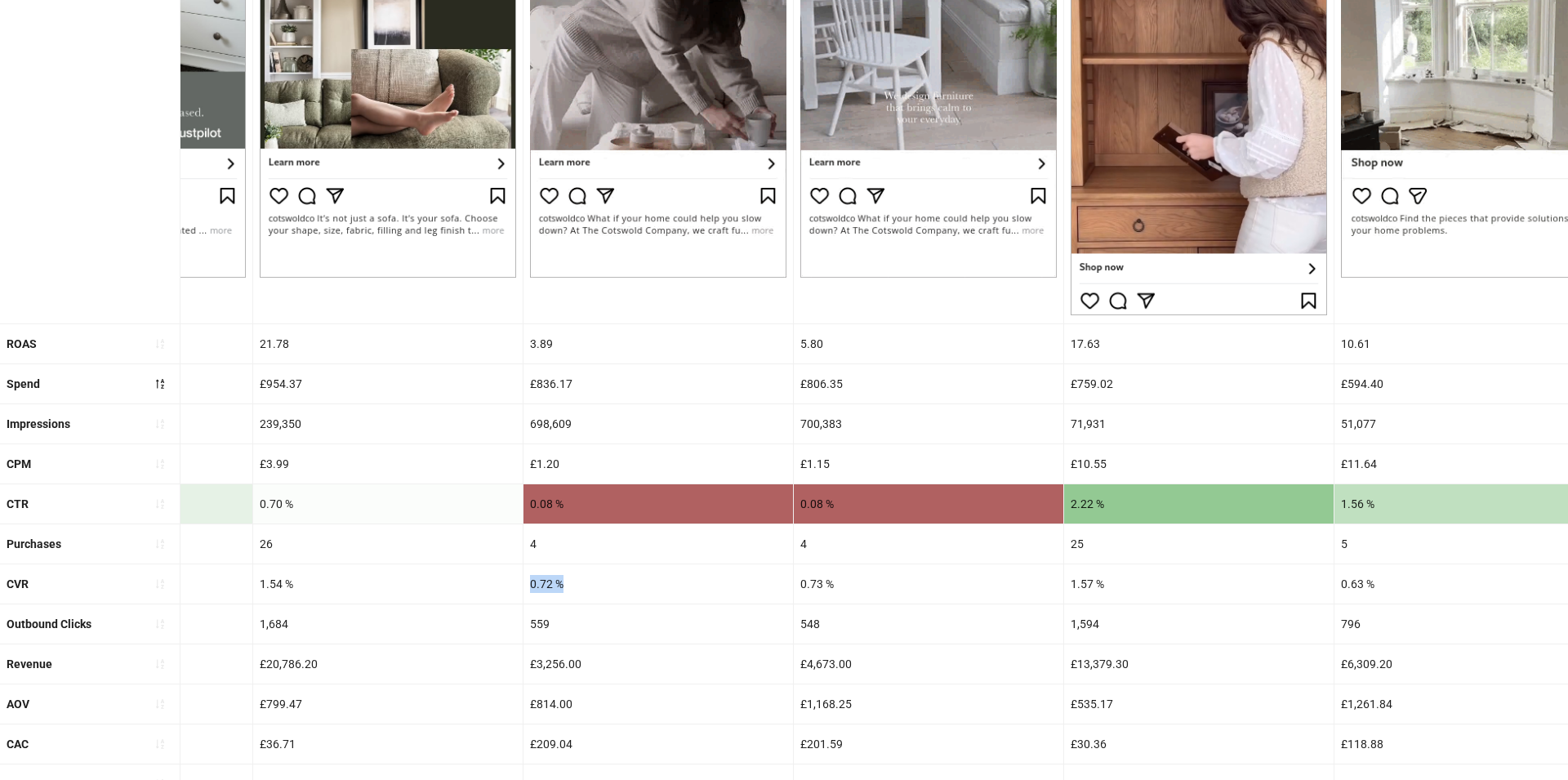
copy div "0.72 %"
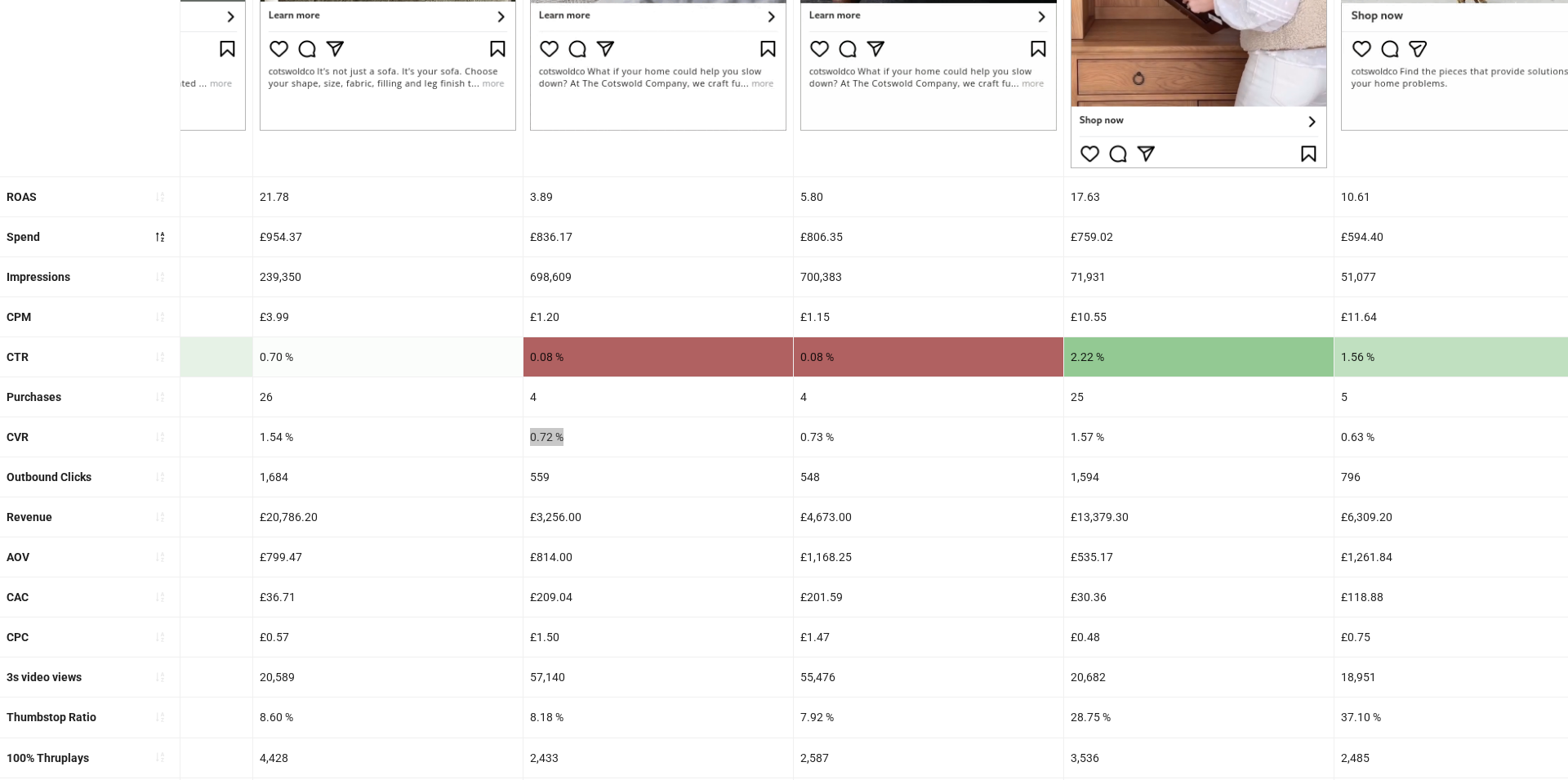
scroll to position [581, 0]
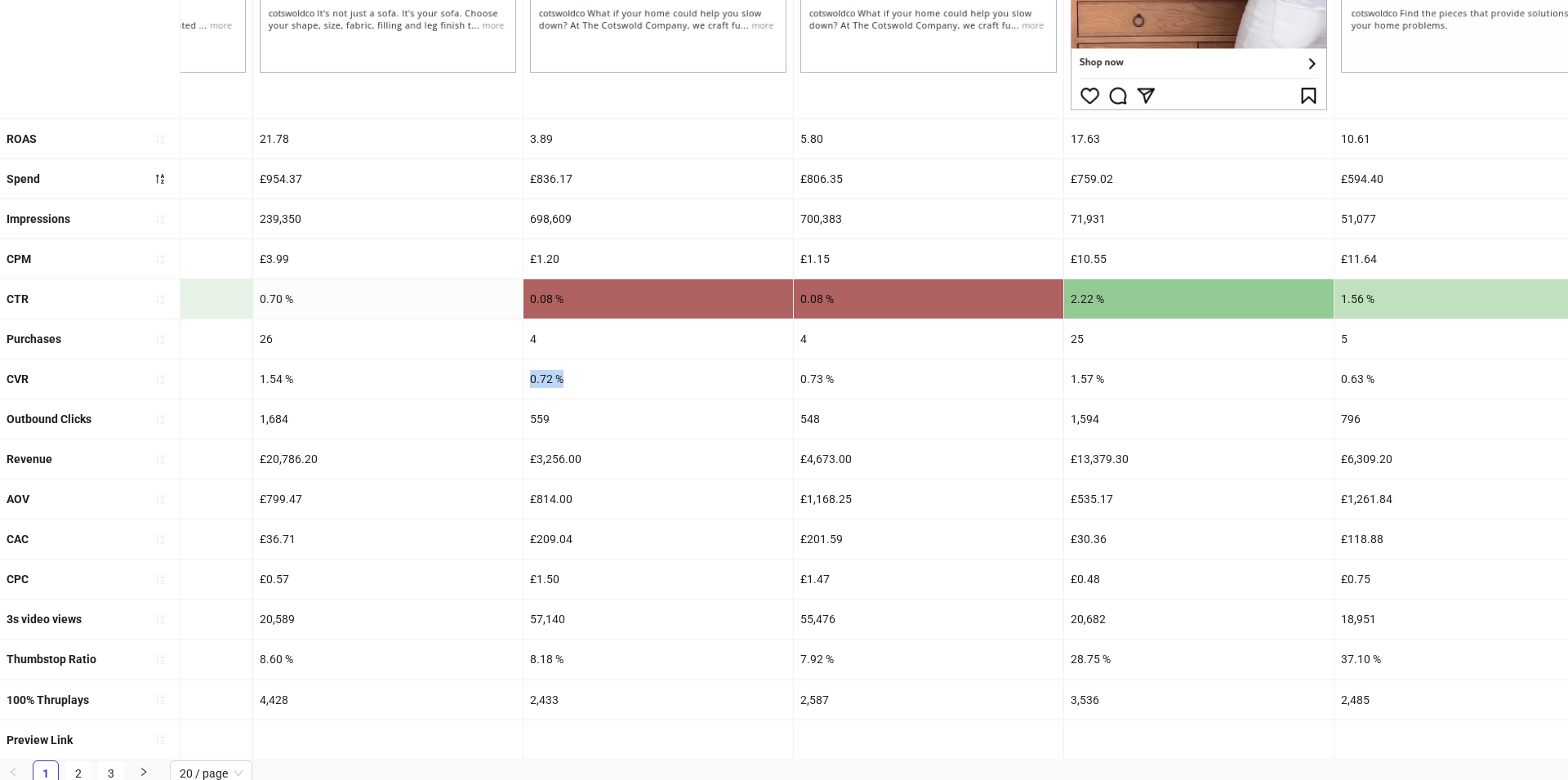
click at [550, 656] on div "8.18 %" at bounding box center [658, 659] width 270 height 39
copy div "8.18 %"
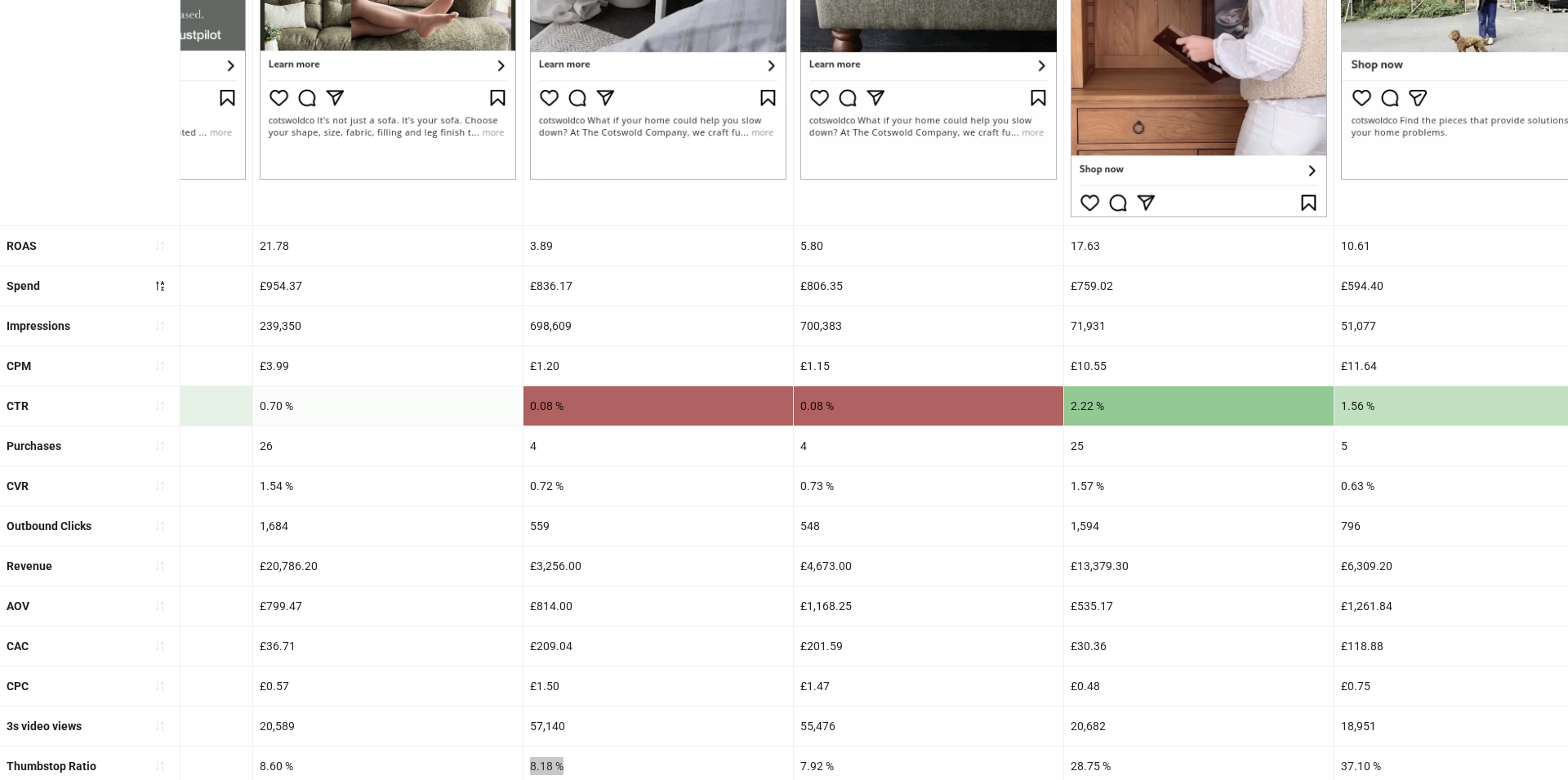
scroll to position [473, 0]
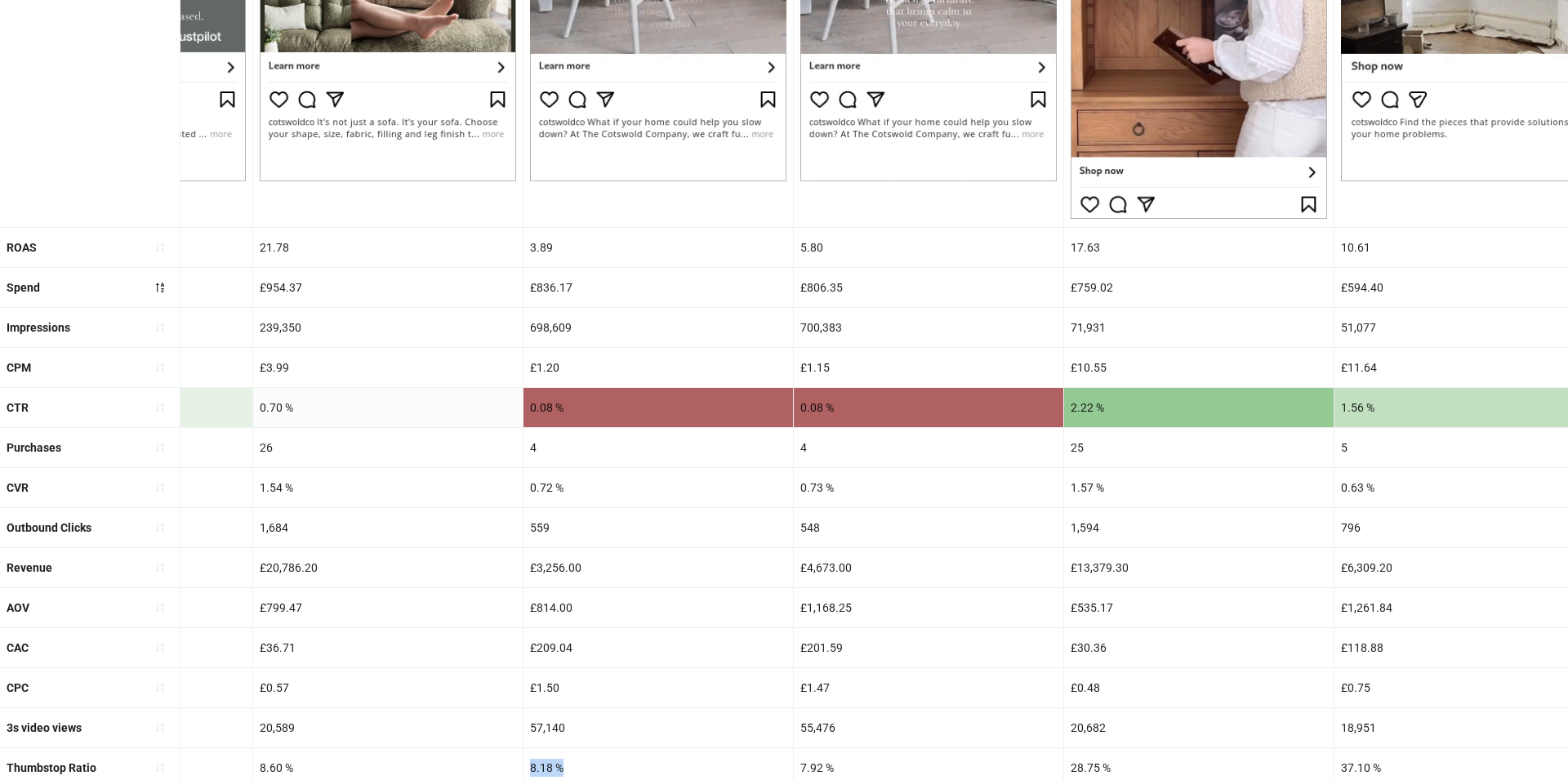
click at [540, 326] on div "698,609" at bounding box center [658, 328] width 270 height 39
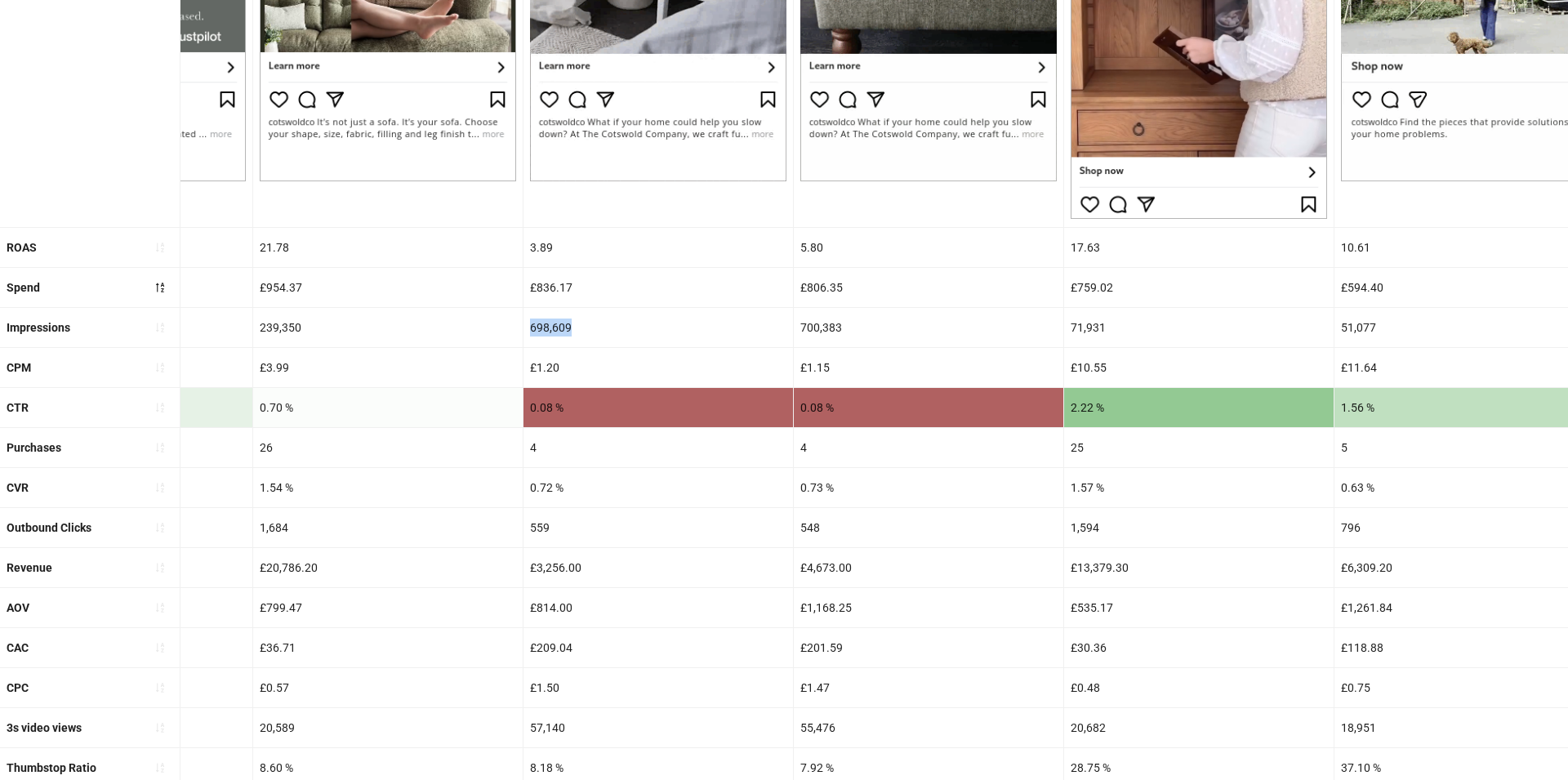
click at [540, 326] on div "698,609" at bounding box center [658, 328] width 270 height 39
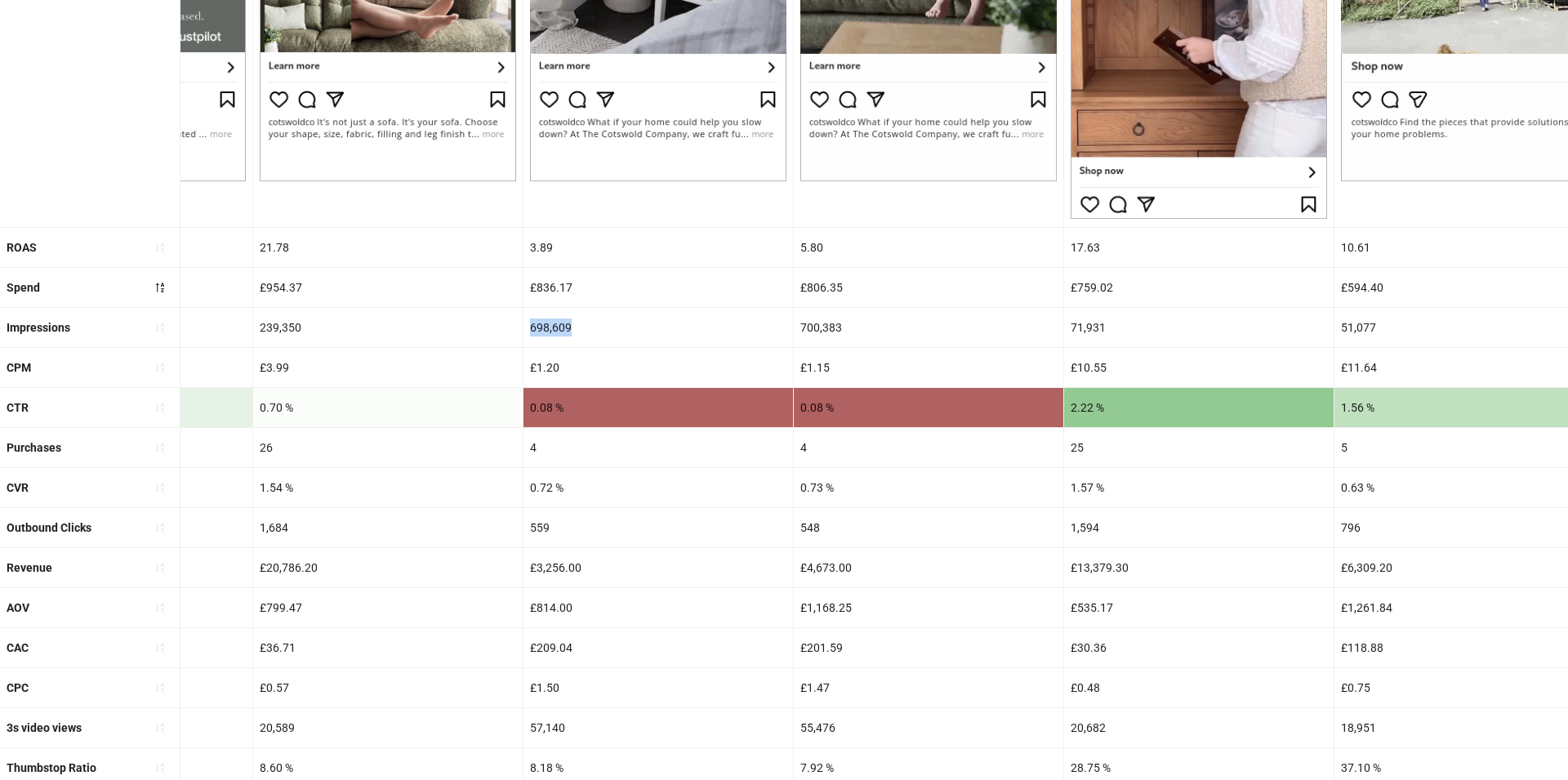
copy div "698,609"
